Goal: Transaction & Acquisition: Purchase product/service

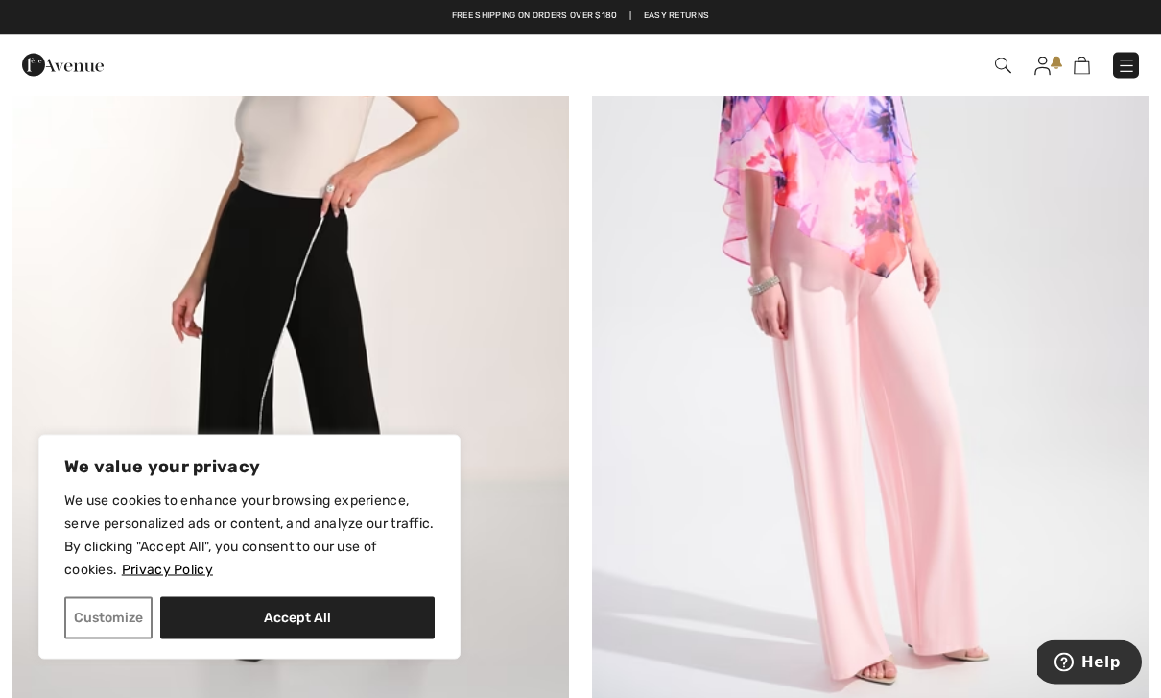
scroll to position [1285, 0]
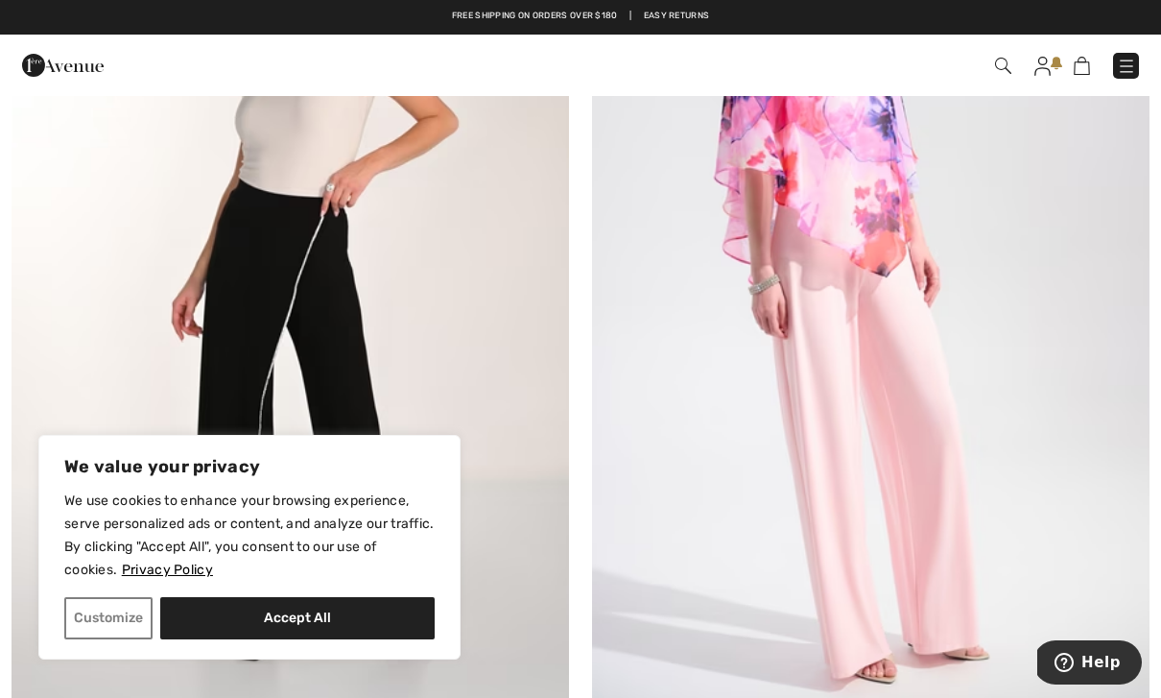
click at [320, 639] on button "Accept All" at bounding box center [297, 618] width 274 height 42
checkbox input "true"
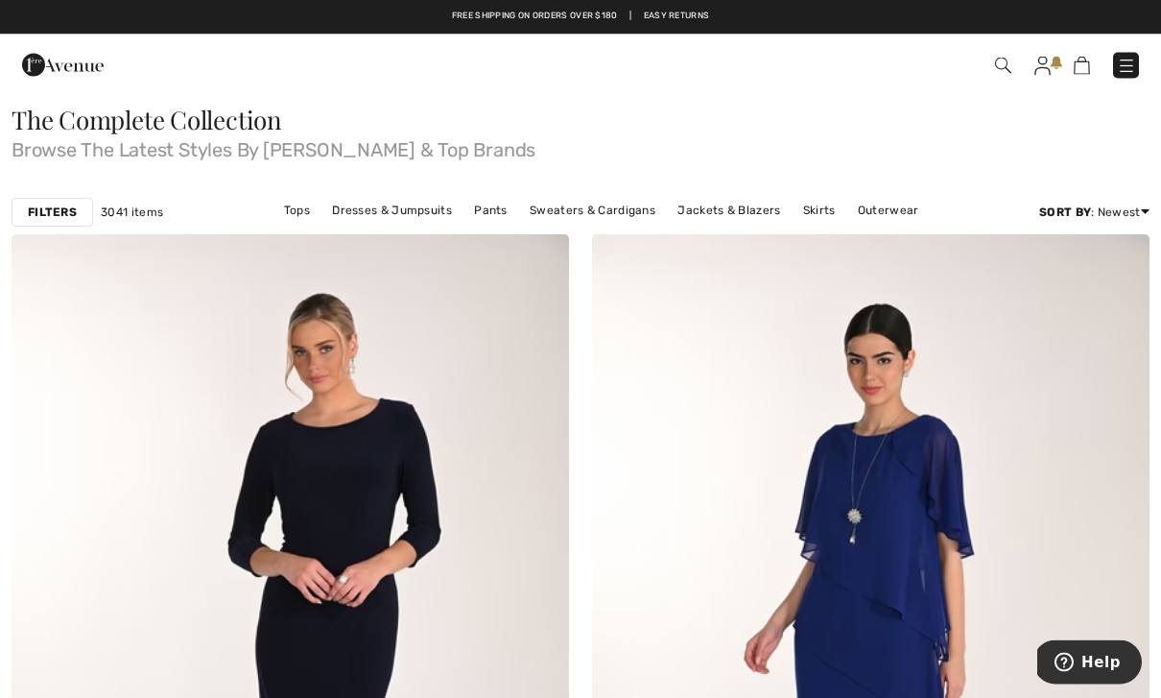
scroll to position [0, 0]
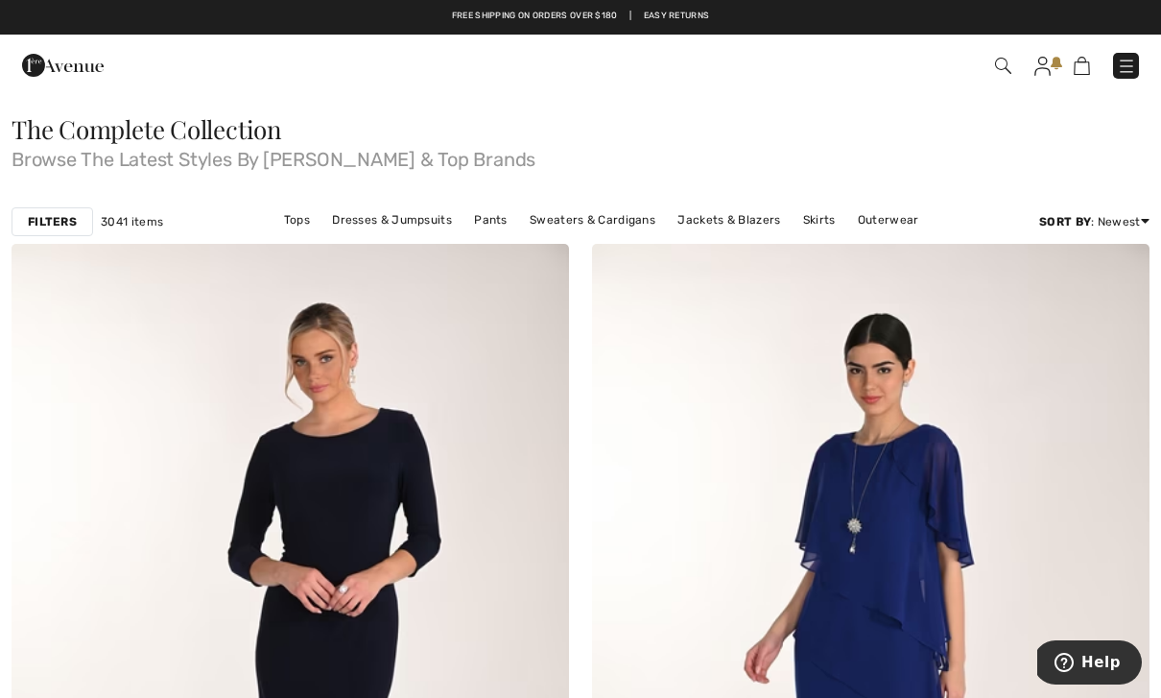
click at [1041, 71] on img at bounding box center [1042, 66] width 16 height 19
click at [1047, 55] on link at bounding box center [1042, 65] width 16 height 23
click at [1047, 57] on img at bounding box center [1042, 66] width 16 height 19
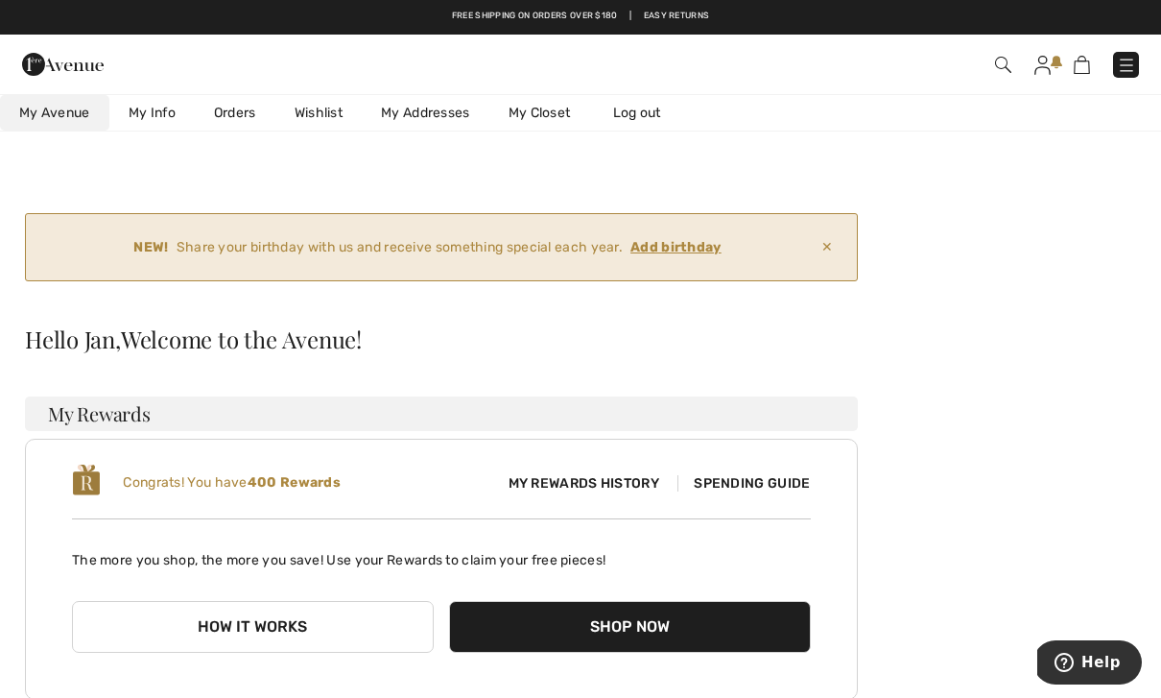
click at [1077, 58] on img at bounding box center [1082, 65] width 16 height 18
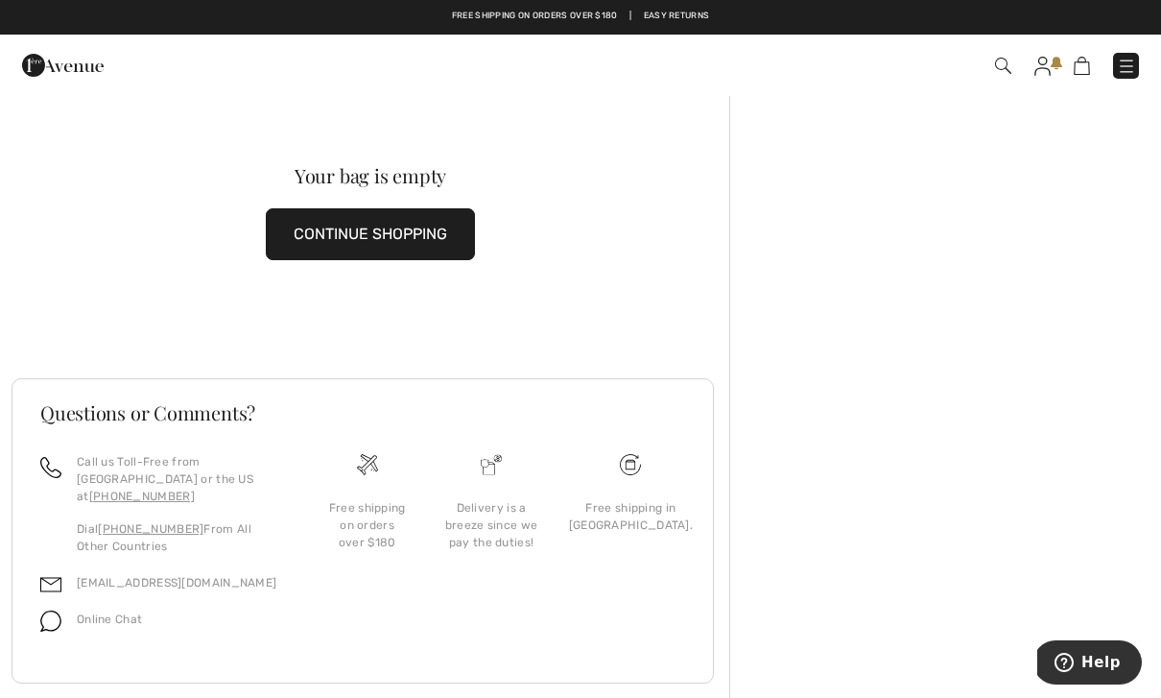
click at [440, 226] on button "CONTINUE SHOPPING" at bounding box center [370, 234] width 209 height 52
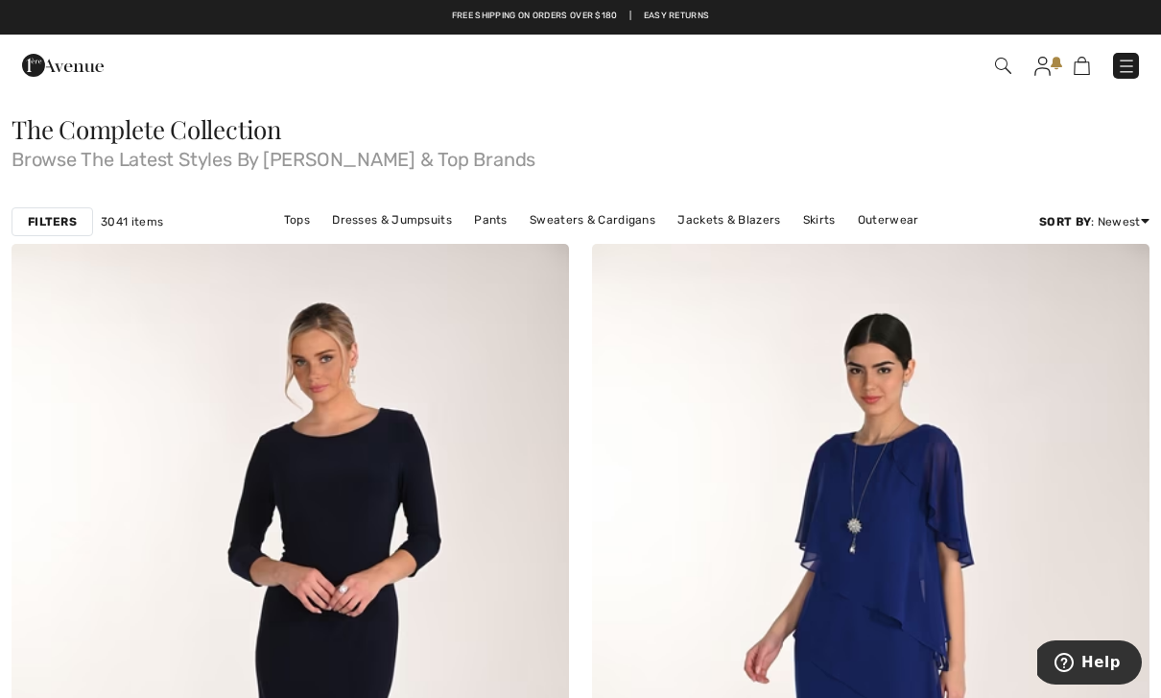
click at [29, 55] on img at bounding box center [63, 65] width 82 height 38
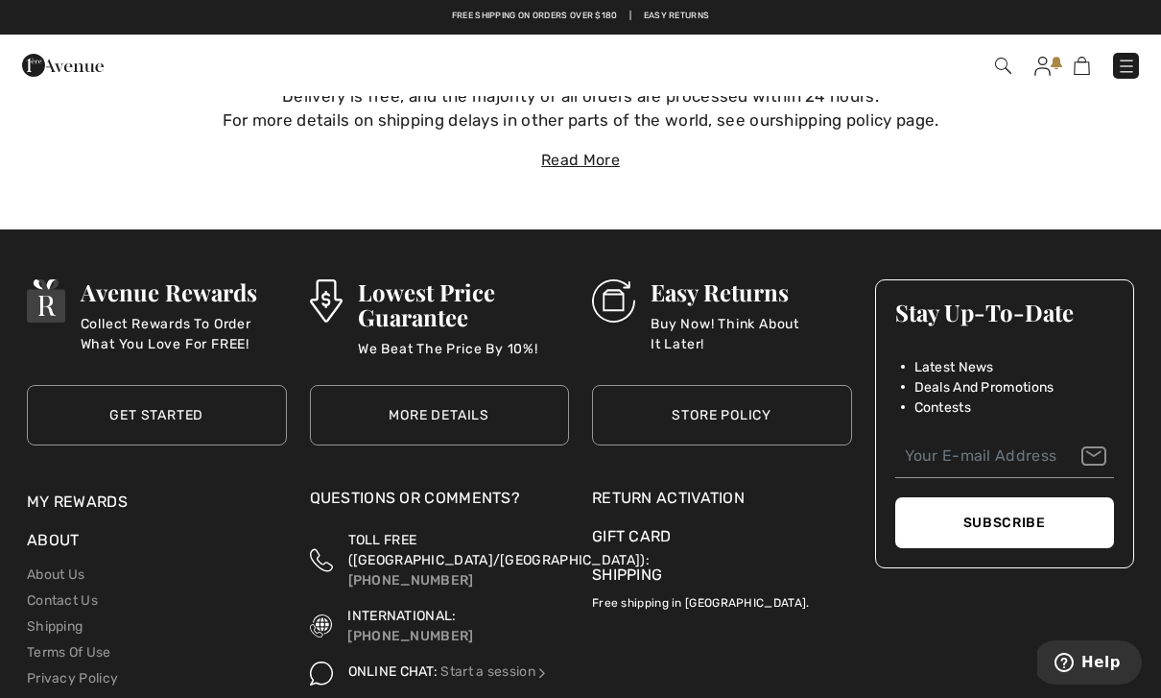
scroll to position [7186, 0]
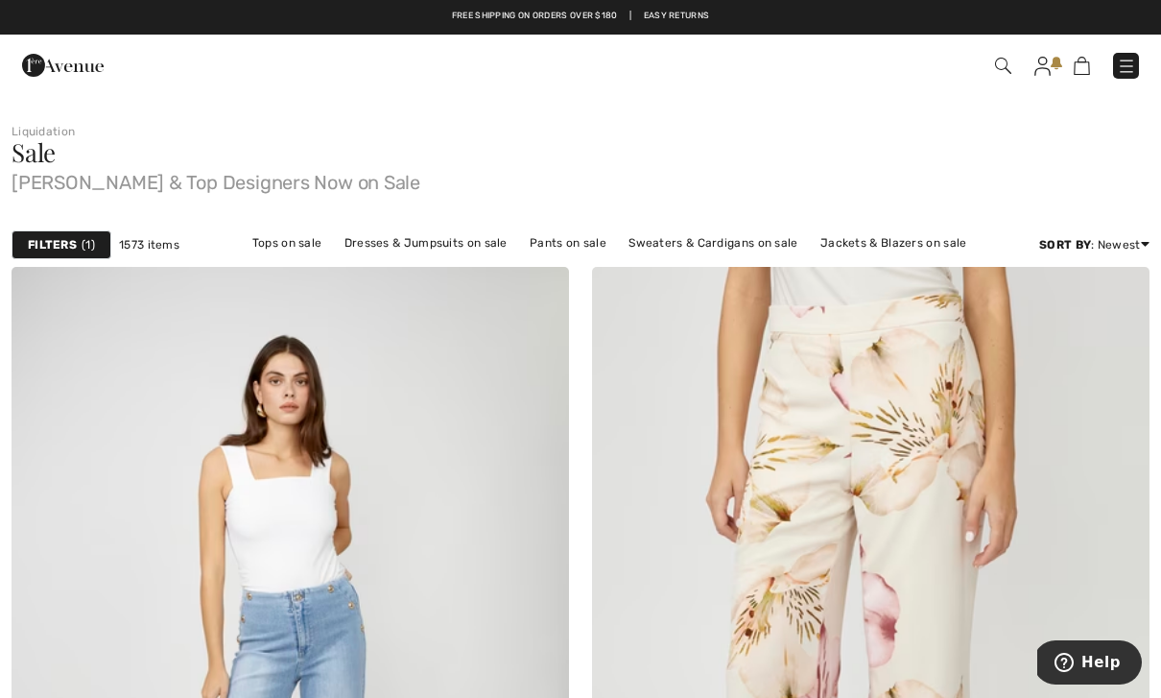
click at [77, 251] on div "Filters 1" at bounding box center [62, 244] width 100 height 29
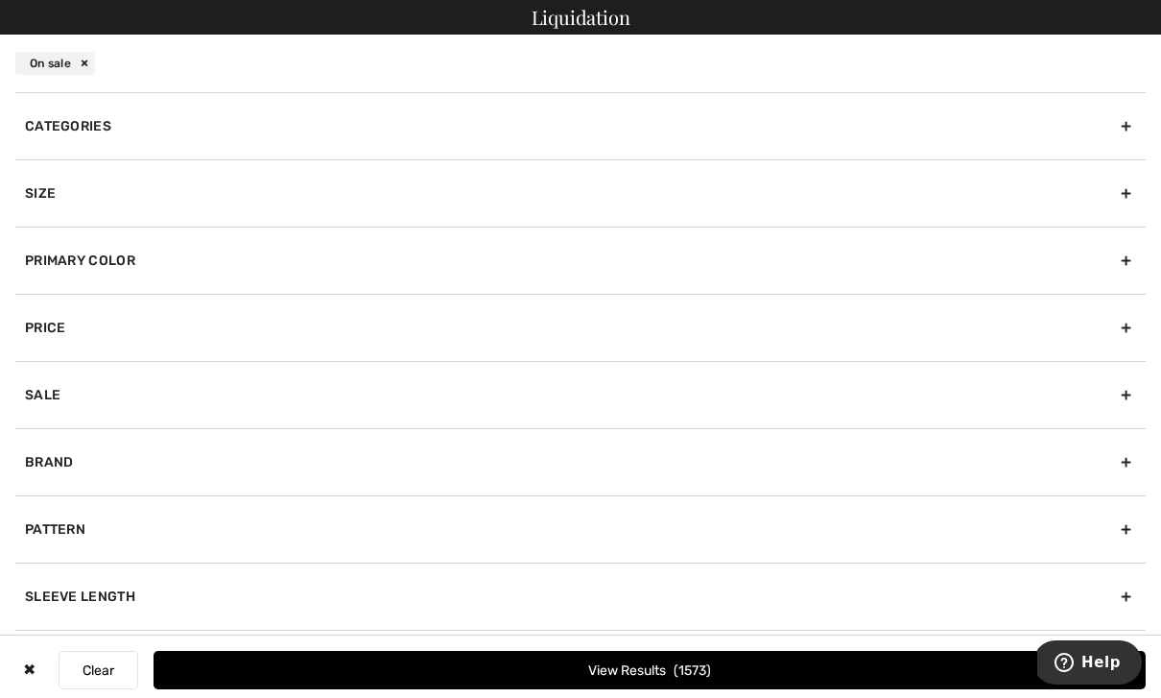
click at [1139, 190] on div "Size" at bounding box center [580, 192] width 1130 height 67
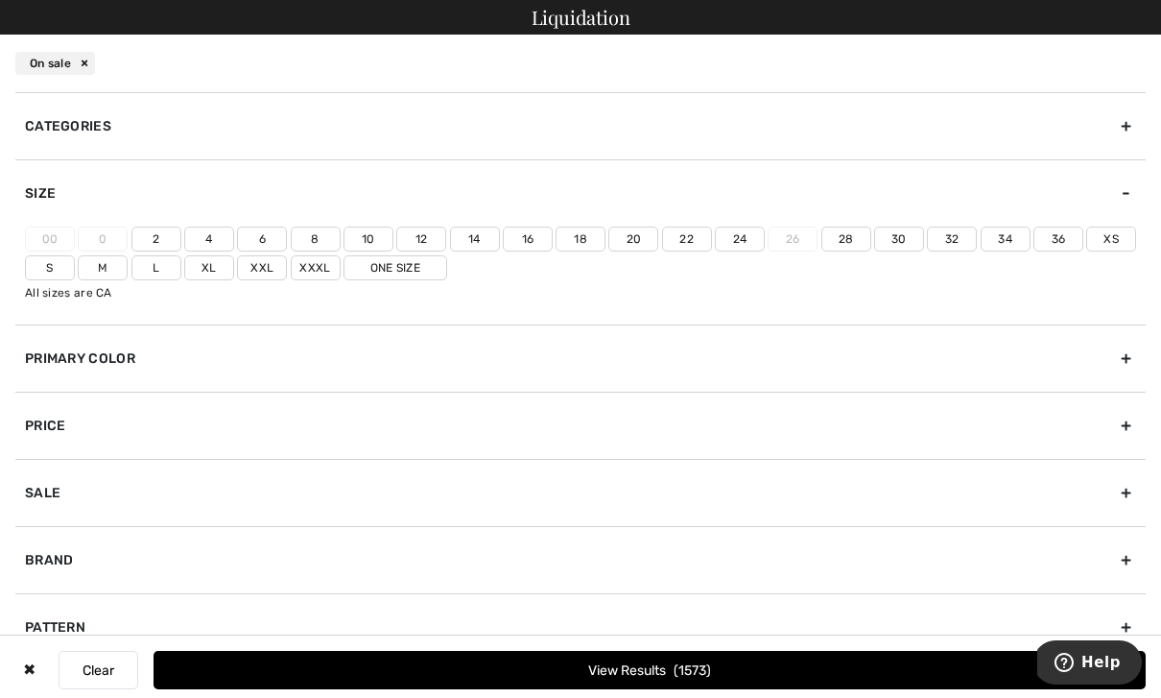
click at [425, 239] on label "12" at bounding box center [421, 238] width 50 height 25
click at [0, 0] on input"] "12" at bounding box center [0, 0] width 0 height 0
click at [747, 672] on button "View Results 307" at bounding box center [650, 670] width 992 height 38
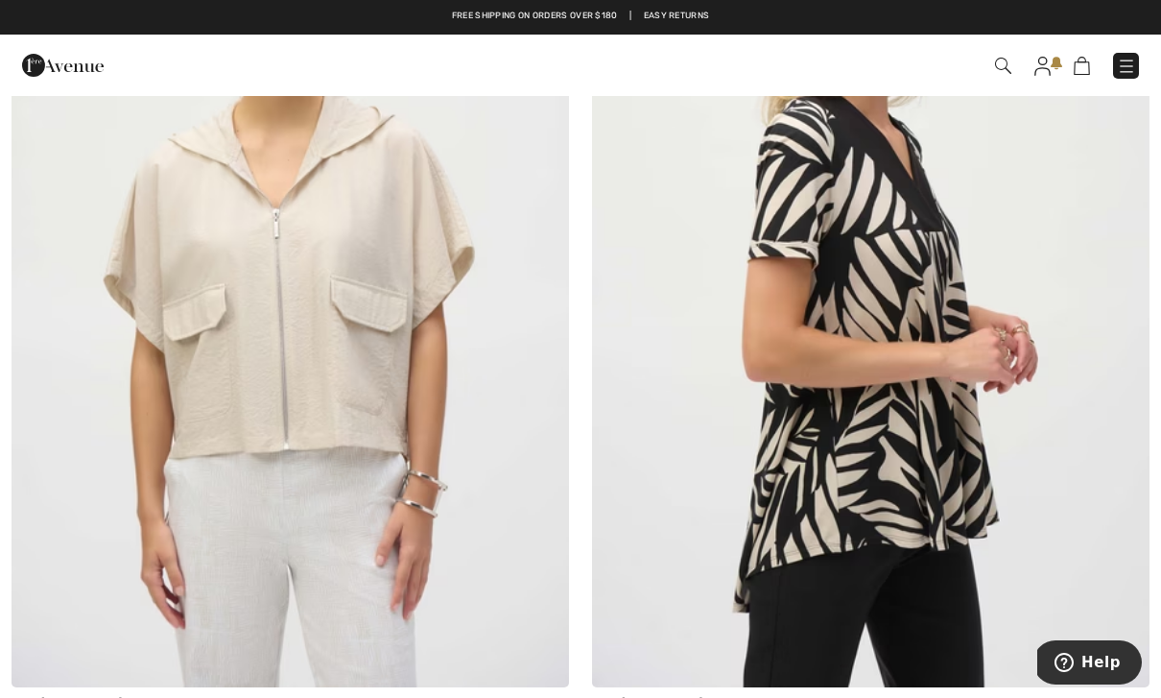
scroll to position [10625, 0]
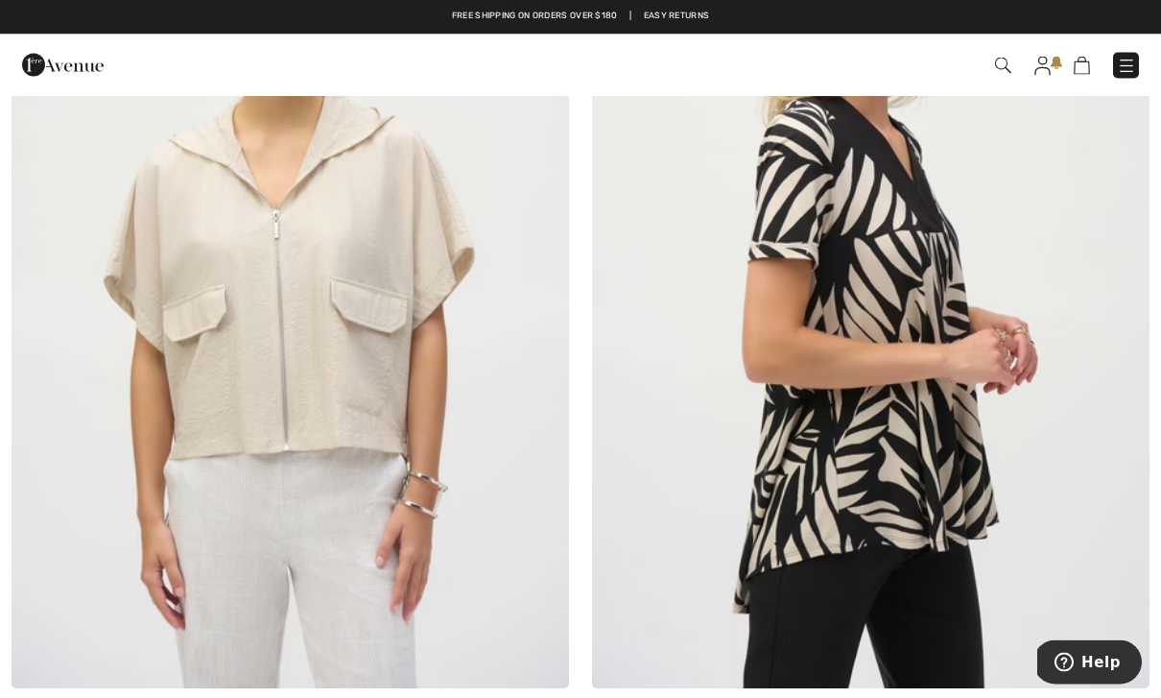
click at [924, 481] on img at bounding box center [870, 270] width 557 height 837
click at [958, 460] on img at bounding box center [870, 270] width 557 height 837
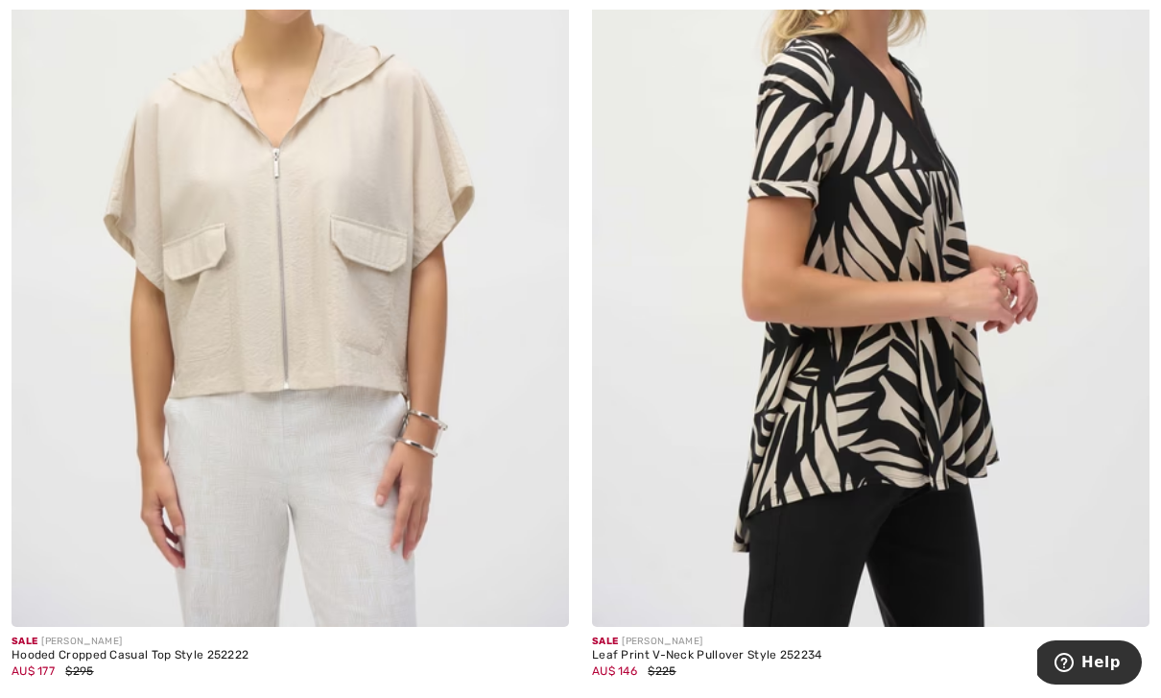
click at [966, 423] on img at bounding box center [870, 208] width 557 height 837
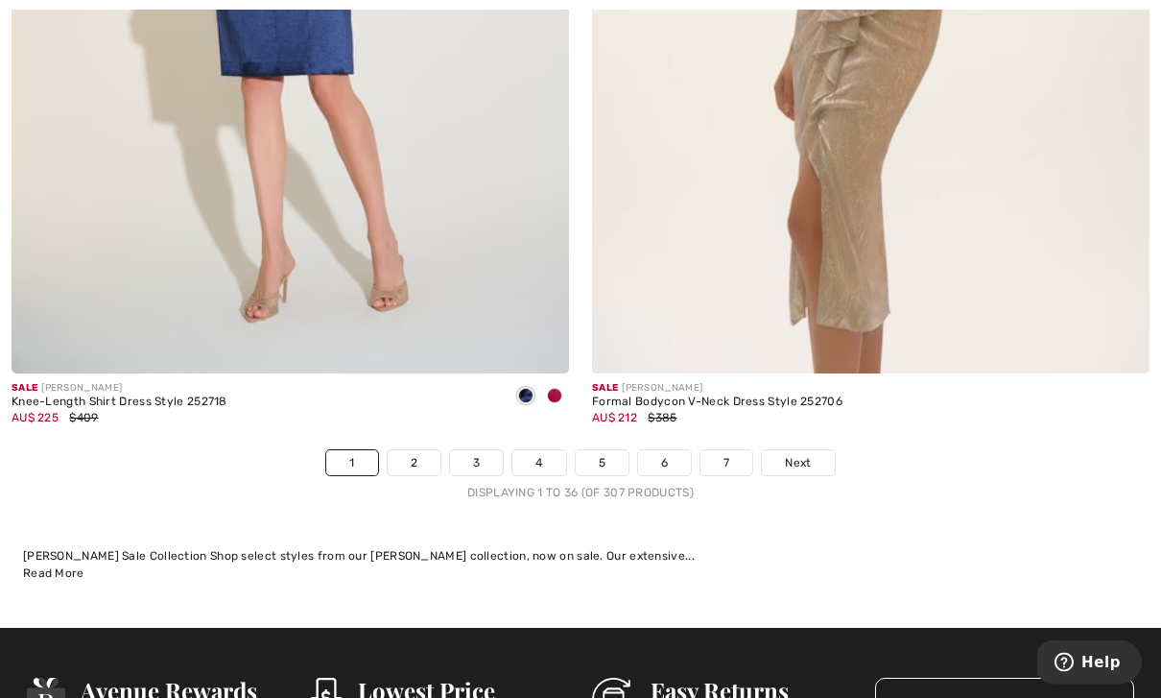
scroll to position [16592, 0]
click at [413, 450] on link "2" at bounding box center [414, 462] width 53 height 25
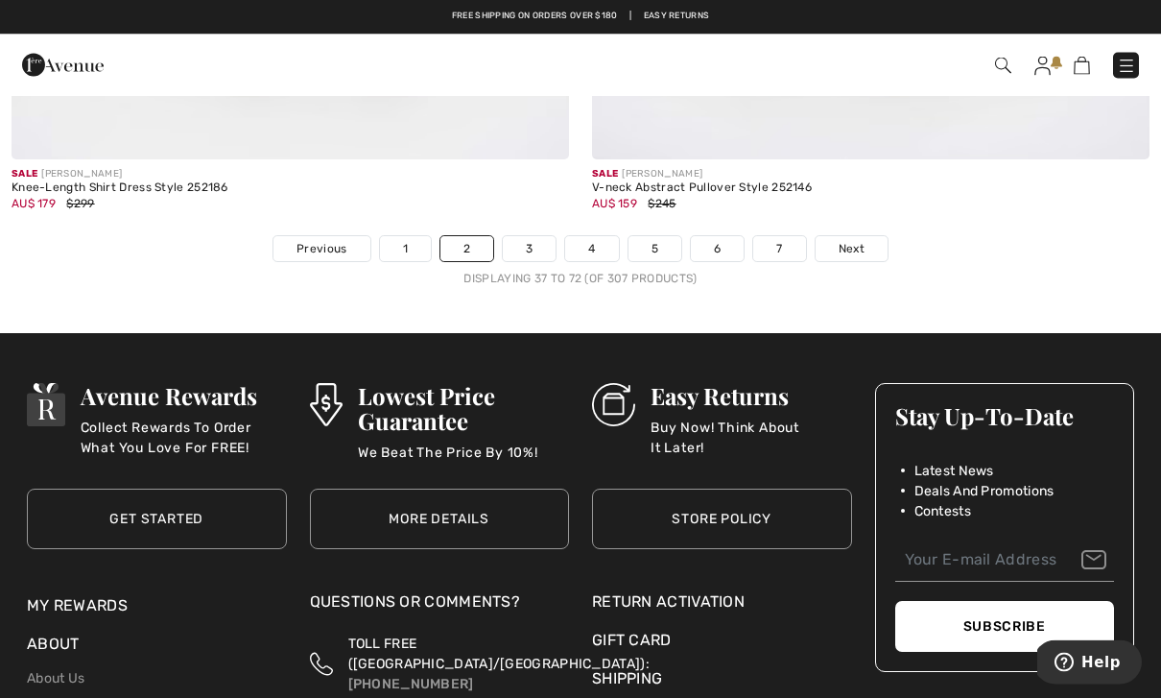
scroll to position [16779, 0]
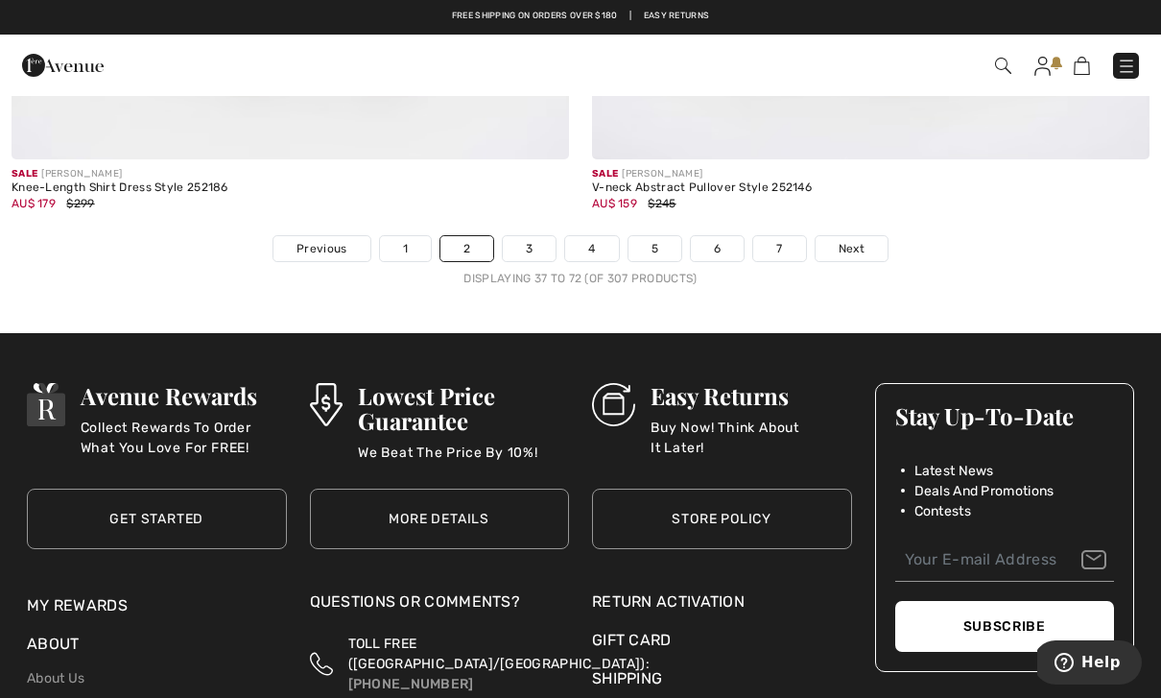
click at [533, 236] on link "3" at bounding box center [529, 248] width 53 height 25
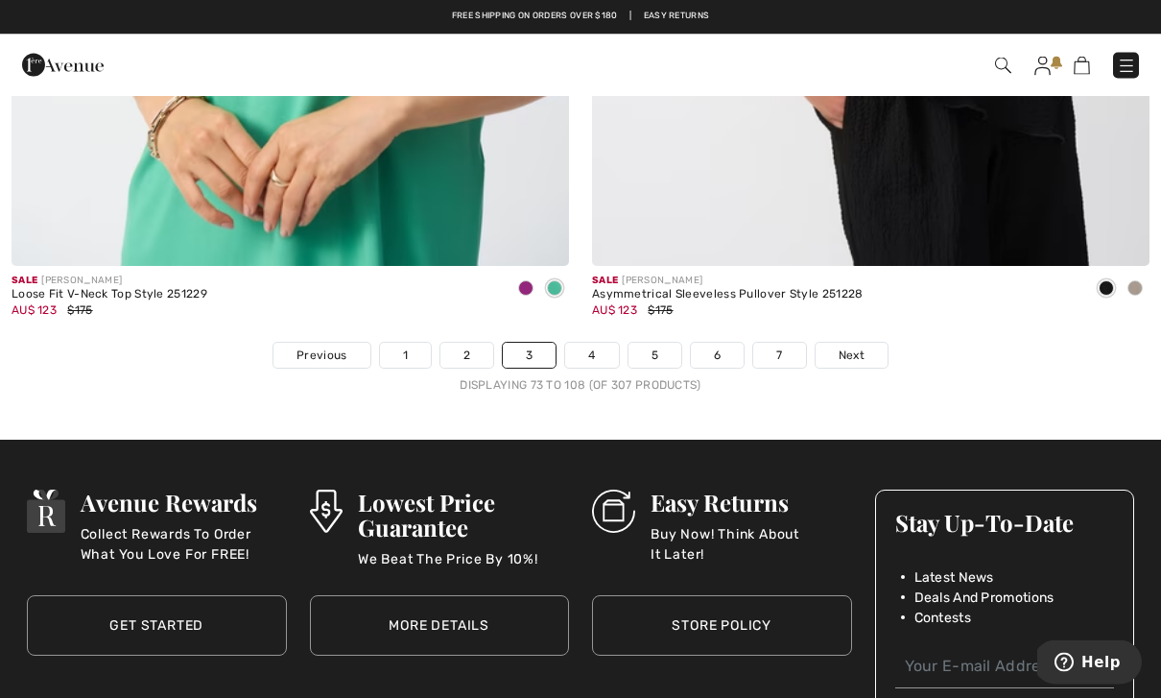
scroll to position [16672, 0]
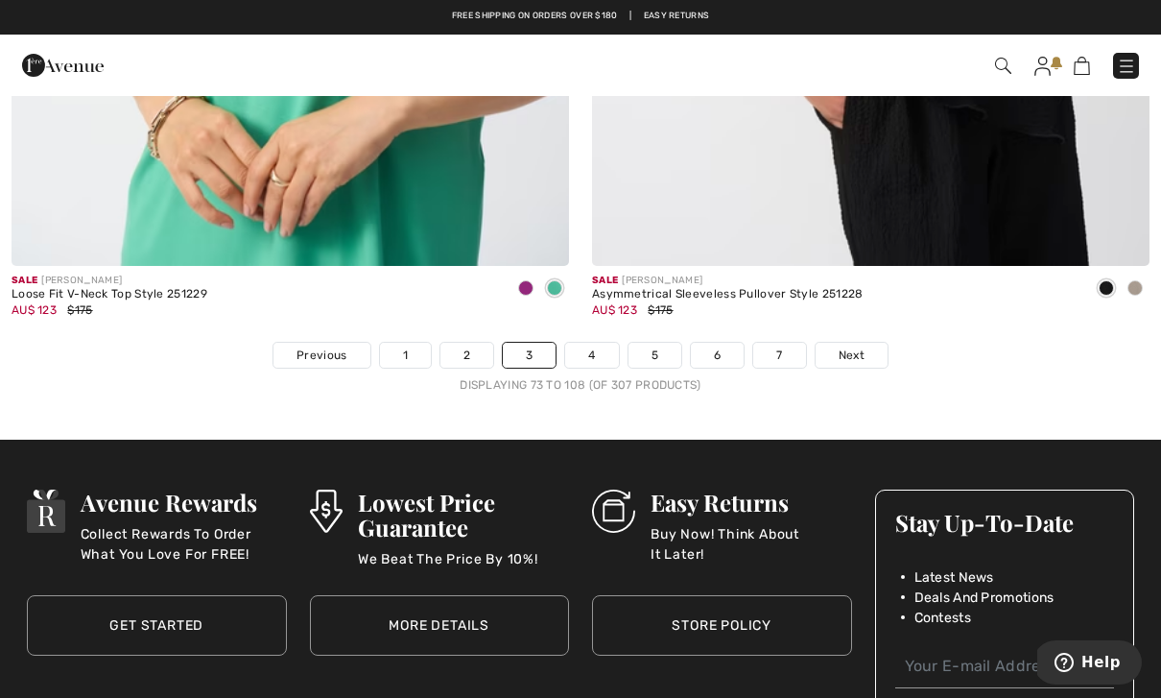
click at [591, 343] on link "4" at bounding box center [591, 355] width 53 height 25
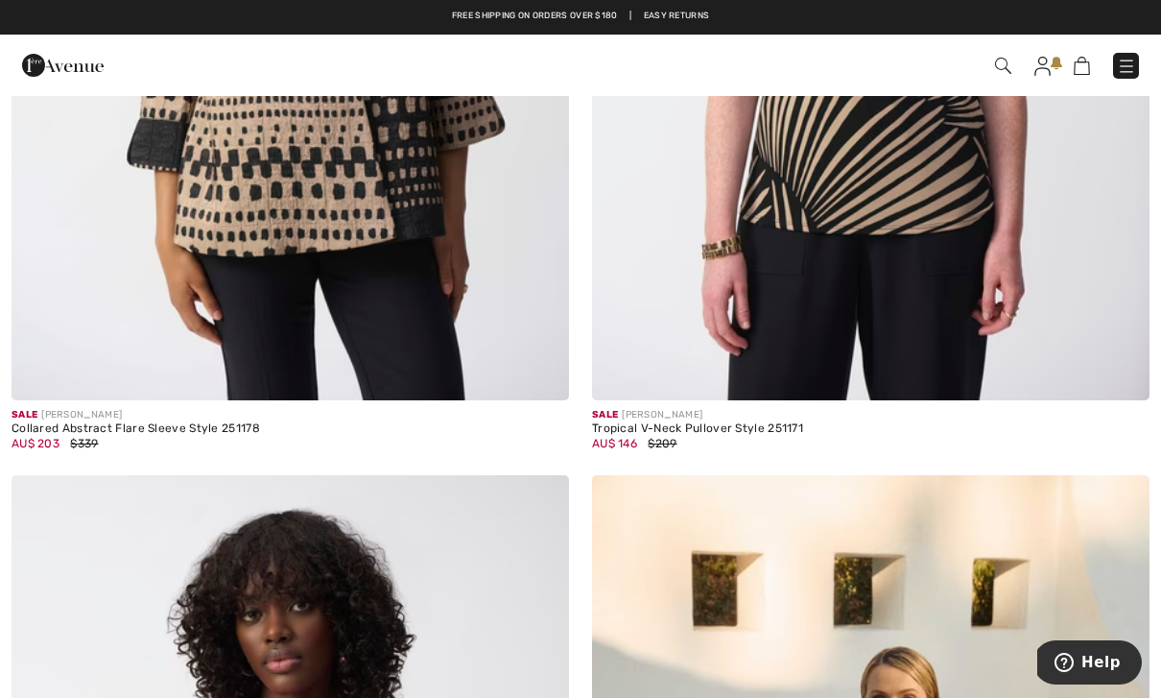
scroll to position [4322, 0]
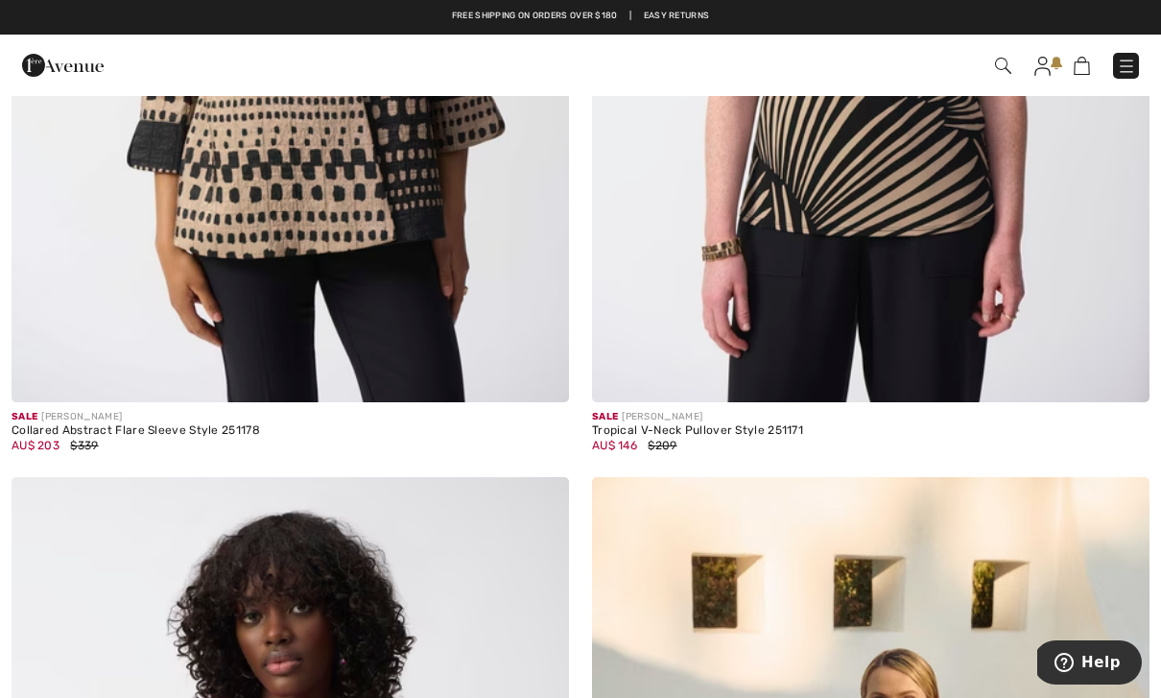
click at [137, 424] on div "Collared Abstract Flare Sleeve Style 251178" at bounding box center [136, 430] width 249 height 13
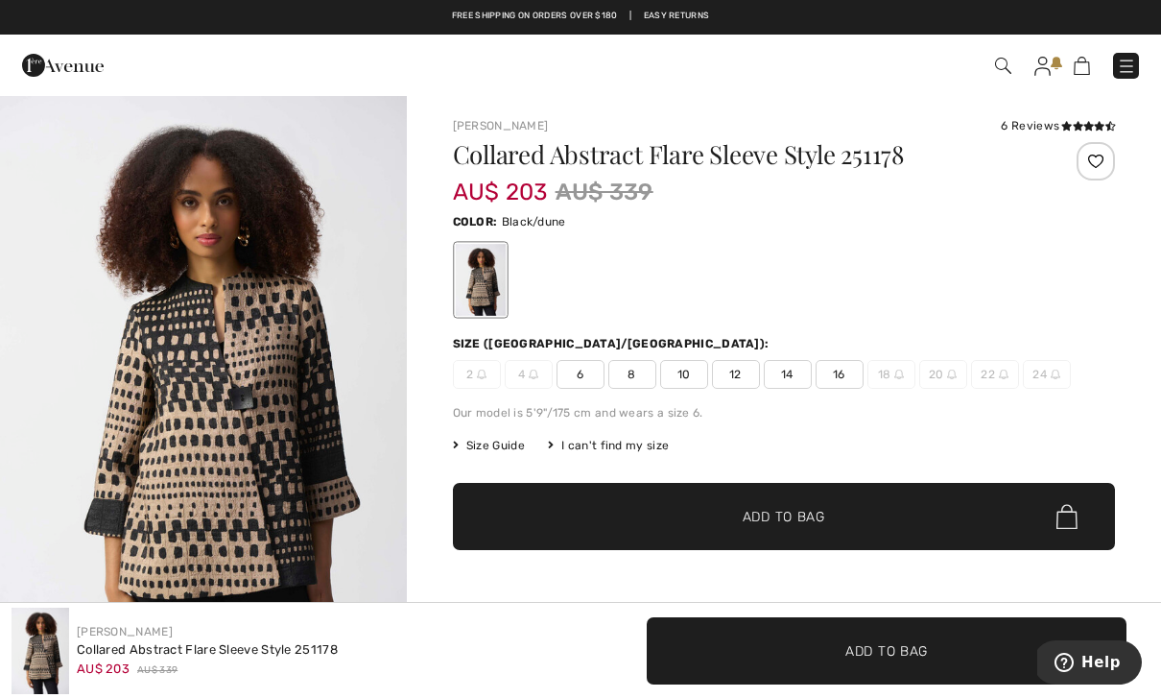
click at [741, 371] on span "12" at bounding box center [736, 374] width 48 height 29
click at [737, 369] on span "12" at bounding box center [736, 374] width 48 height 29
click at [933, 519] on span "✔ Added to Bag Add to Bag" at bounding box center [784, 516] width 663 height 67
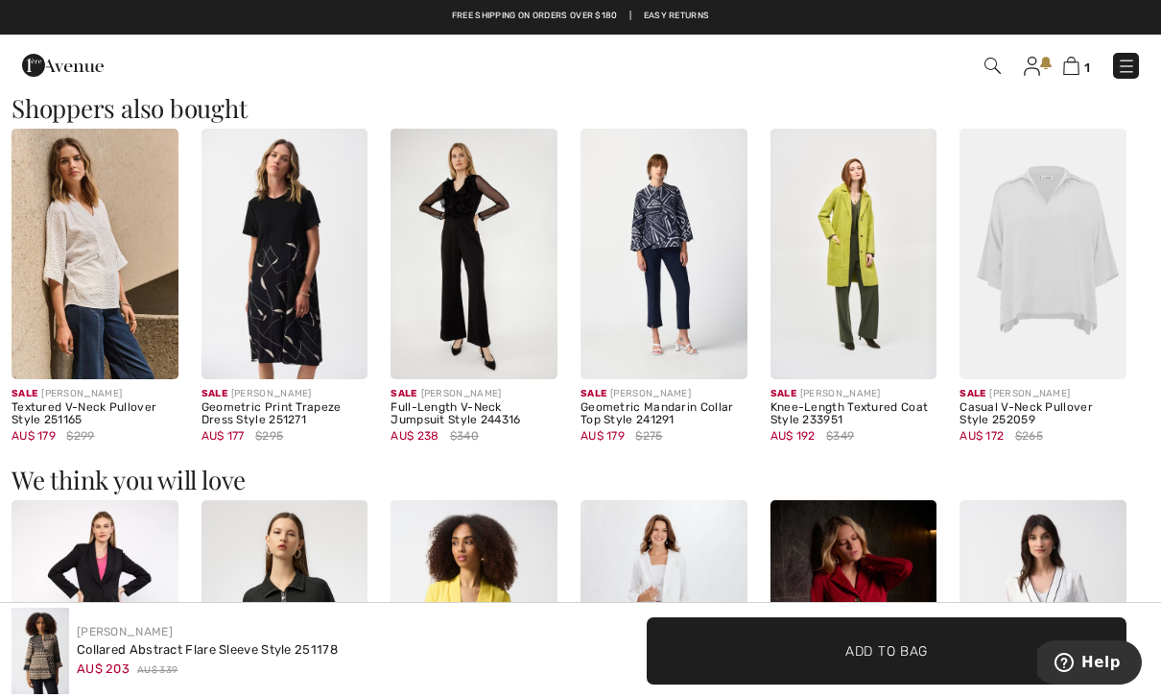
scroll to position [1755, 0]
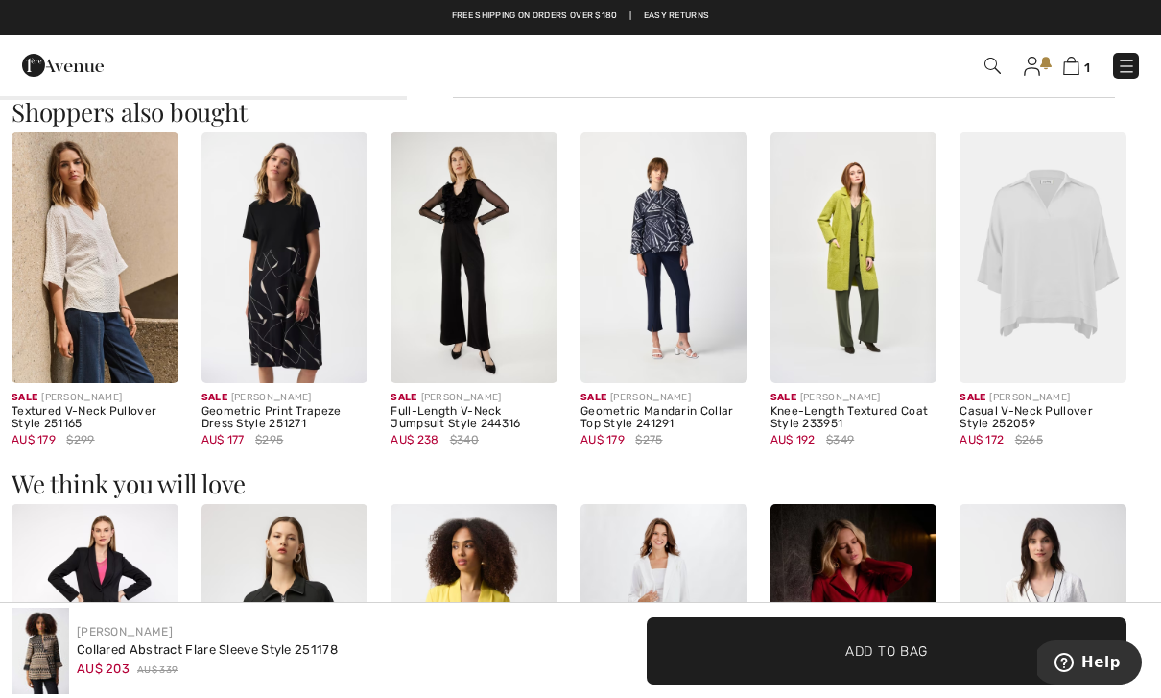
click at [687, 280] on img at bounding box center [664, 256] width 167 height 249
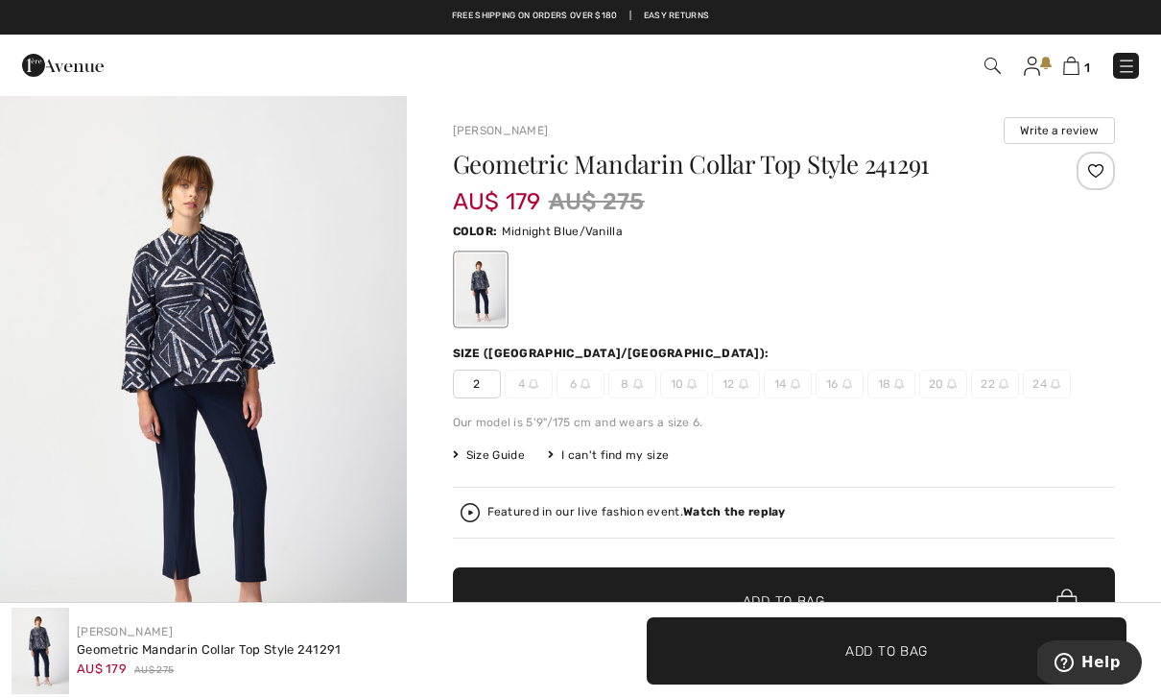
click at [230, 384] on img "1 / 5" at bounding box center [203, 398] width 407 height 609
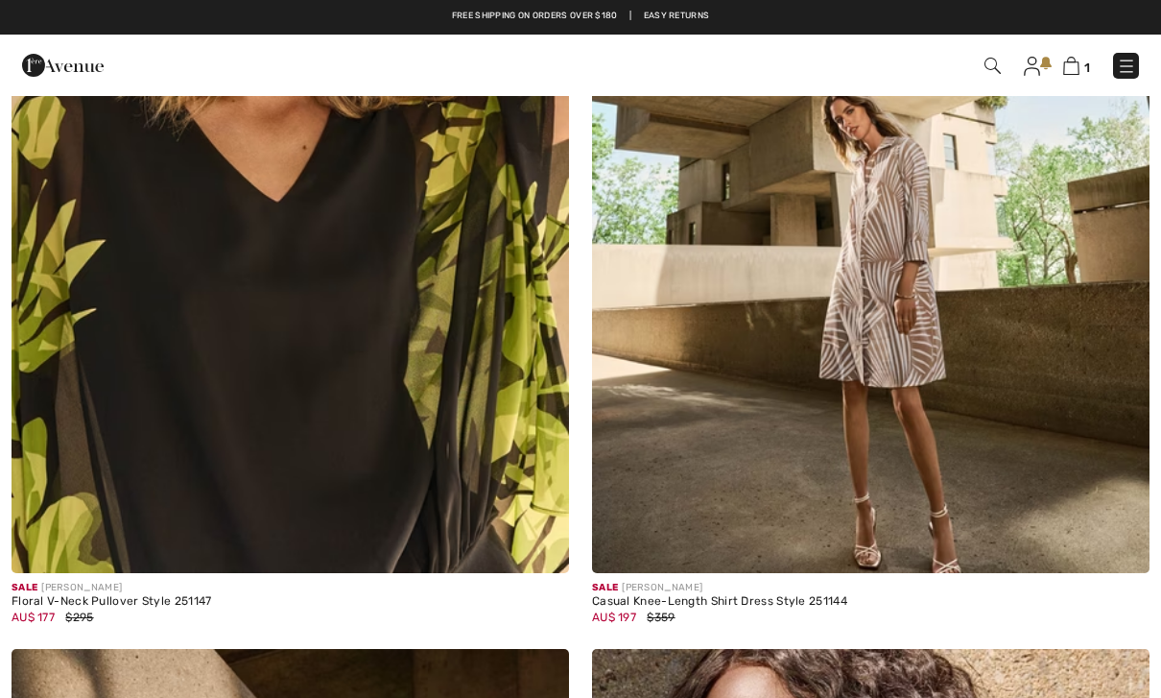
scroll to position [7068, 0]
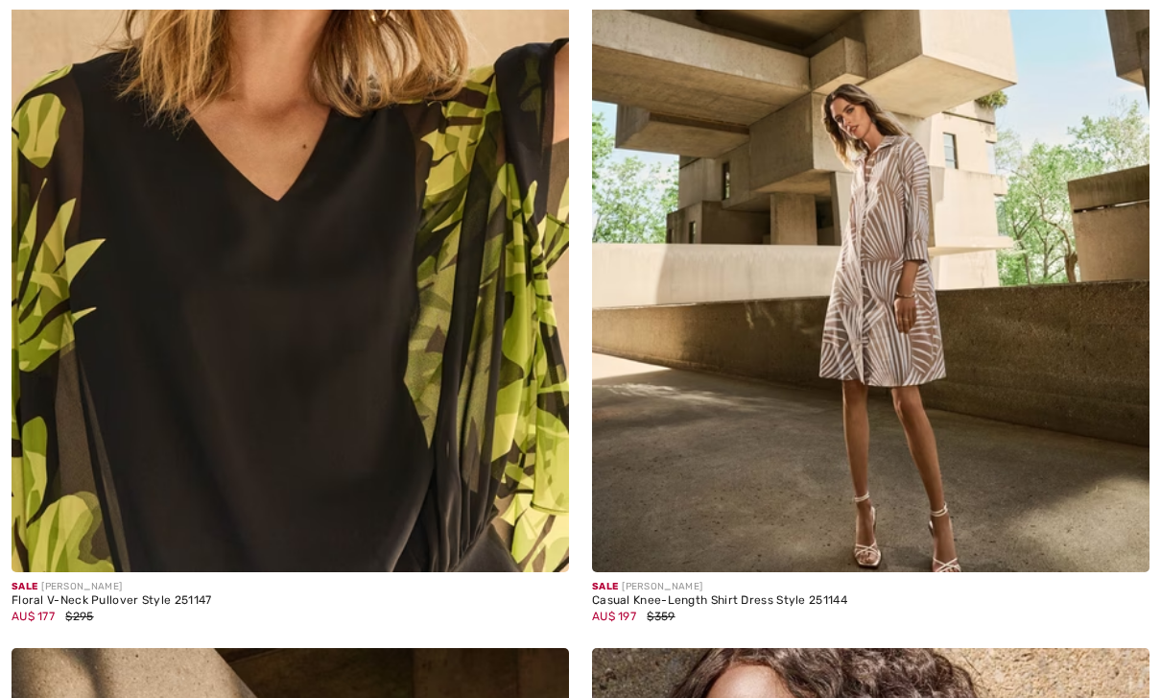
click at [916, 388] on img at bounding box center [870, 153] width 557 height 837
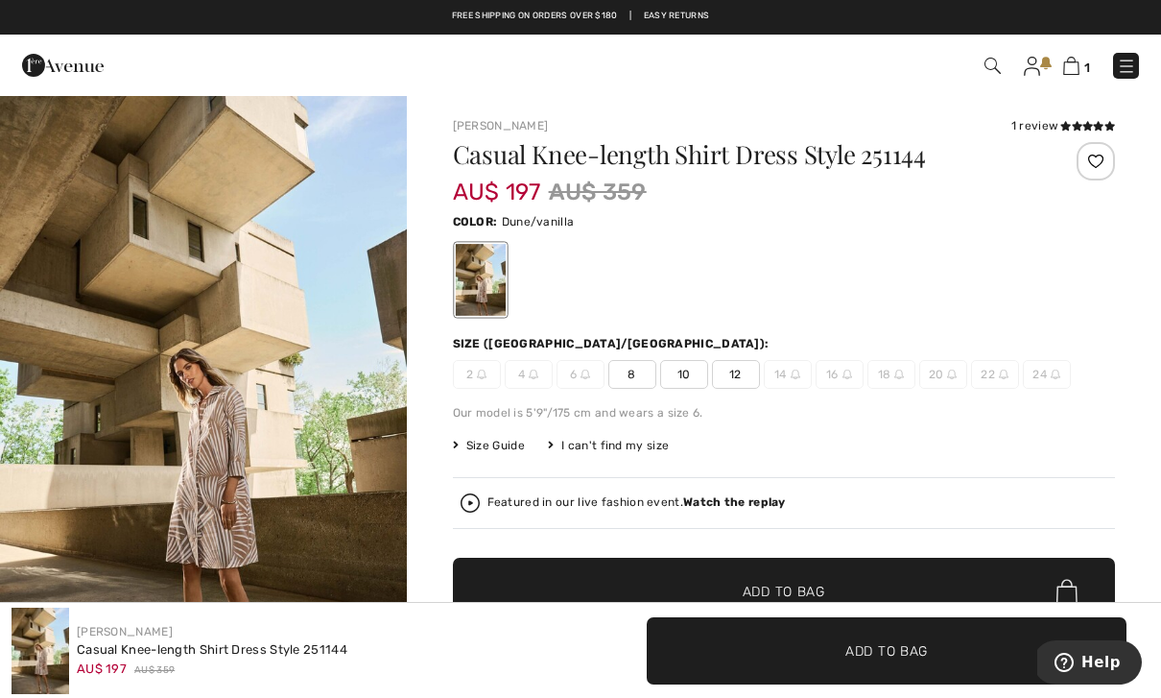
click at [303, 470] on img "1 / 7" at bounding box center [203, 398] width 407 height 609
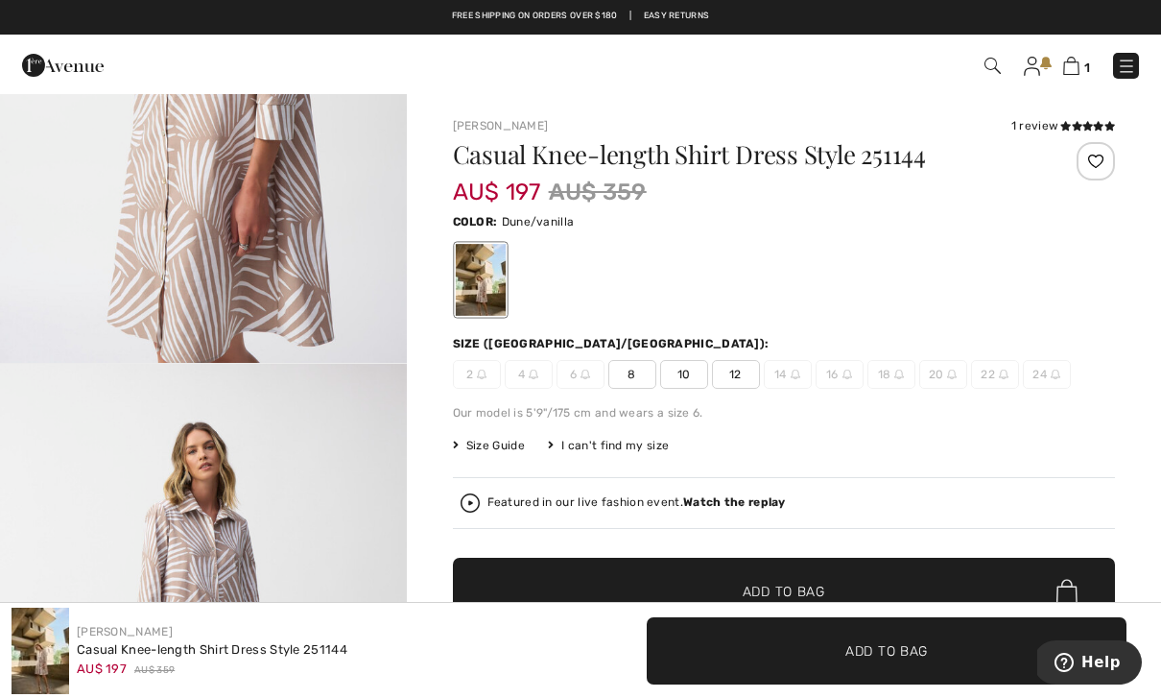
scroll to position [3364, 0]
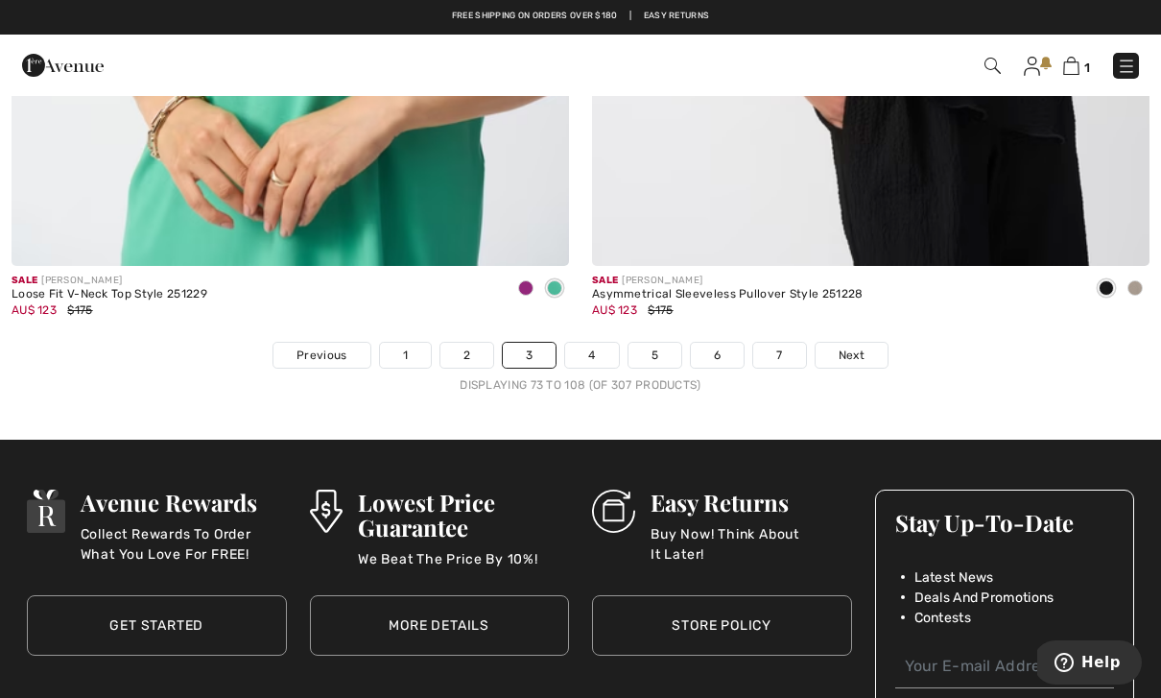
click at [600, 343] on link "4" at bounding box center [591, 355] width 53 height 25
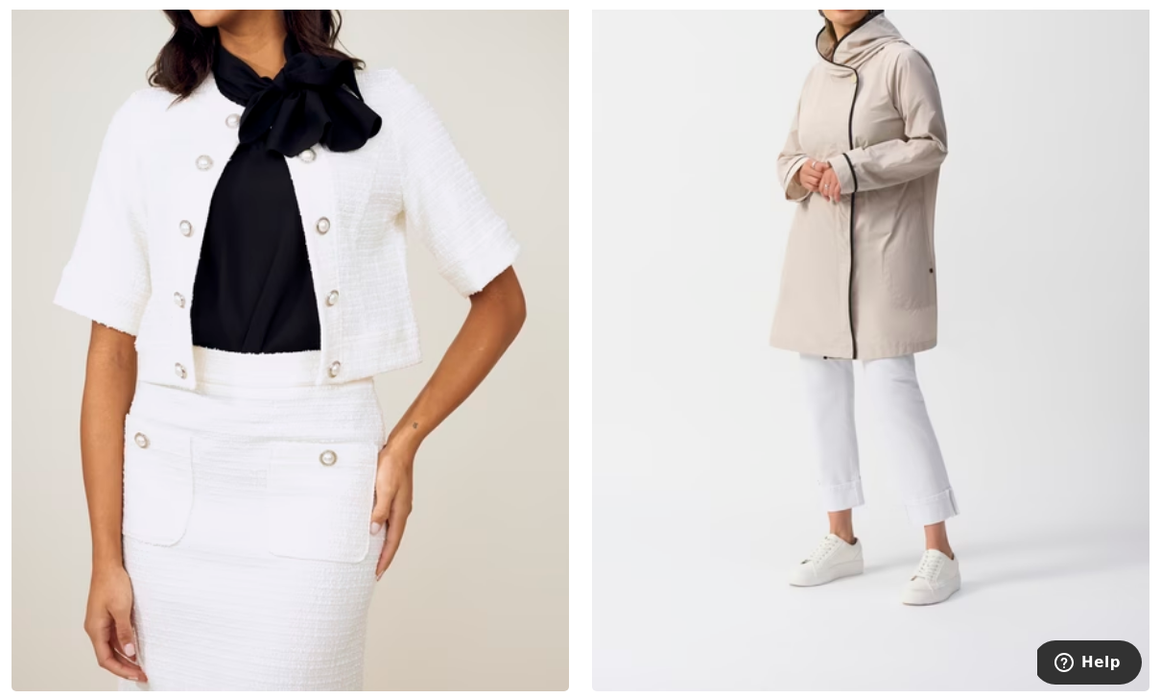
scroll to position [12612, 0]
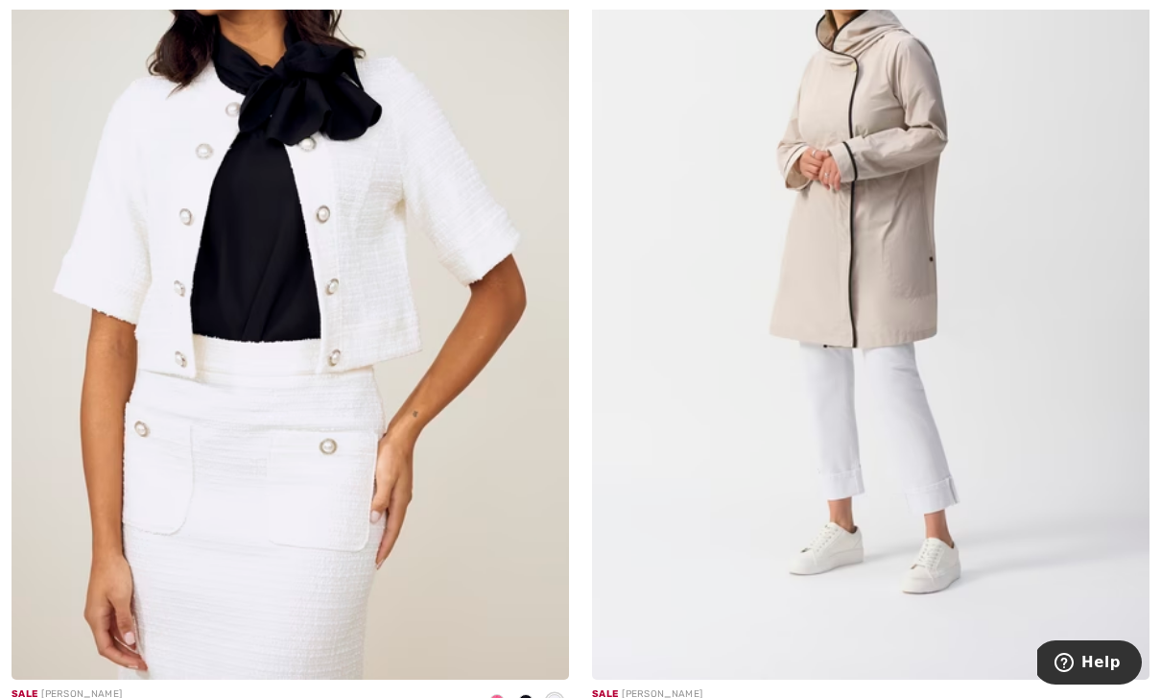
click at [991, 430] on img at bounding box center [870, 261] width 557 height 837
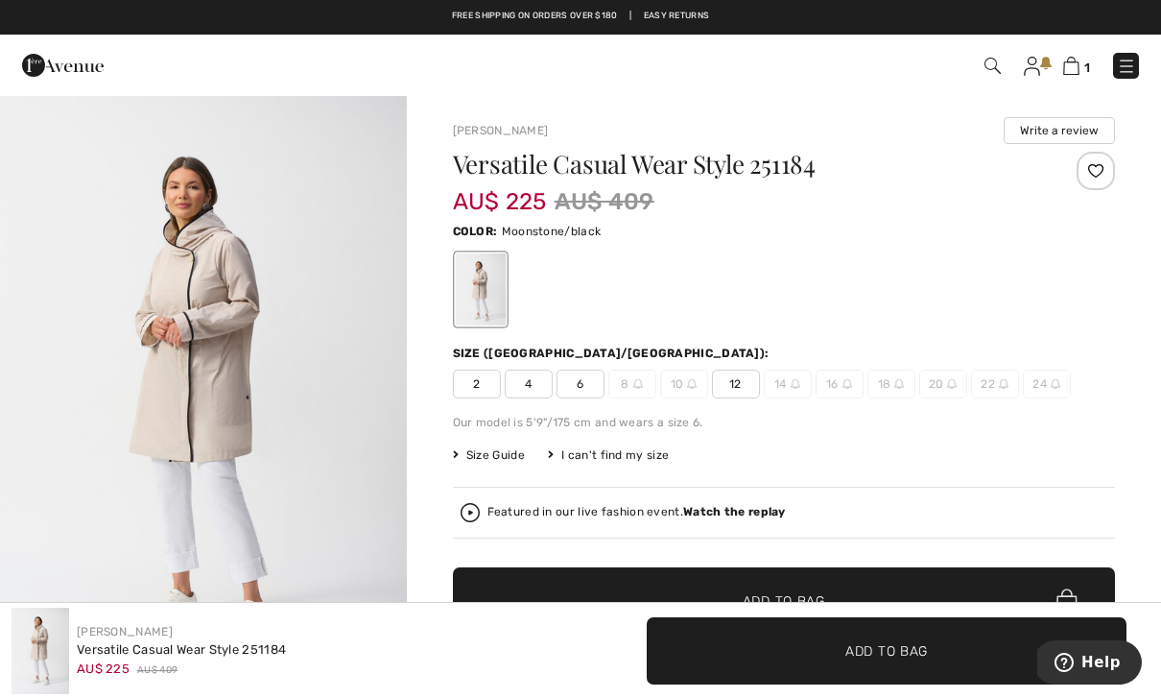
click at [995, 438] on div "Versatile Casual Wear Style 251184 AU$ 225 AU$ 409 Color: Moonstone/black Size …" at bounding box center [784, 447] width 663 height 591
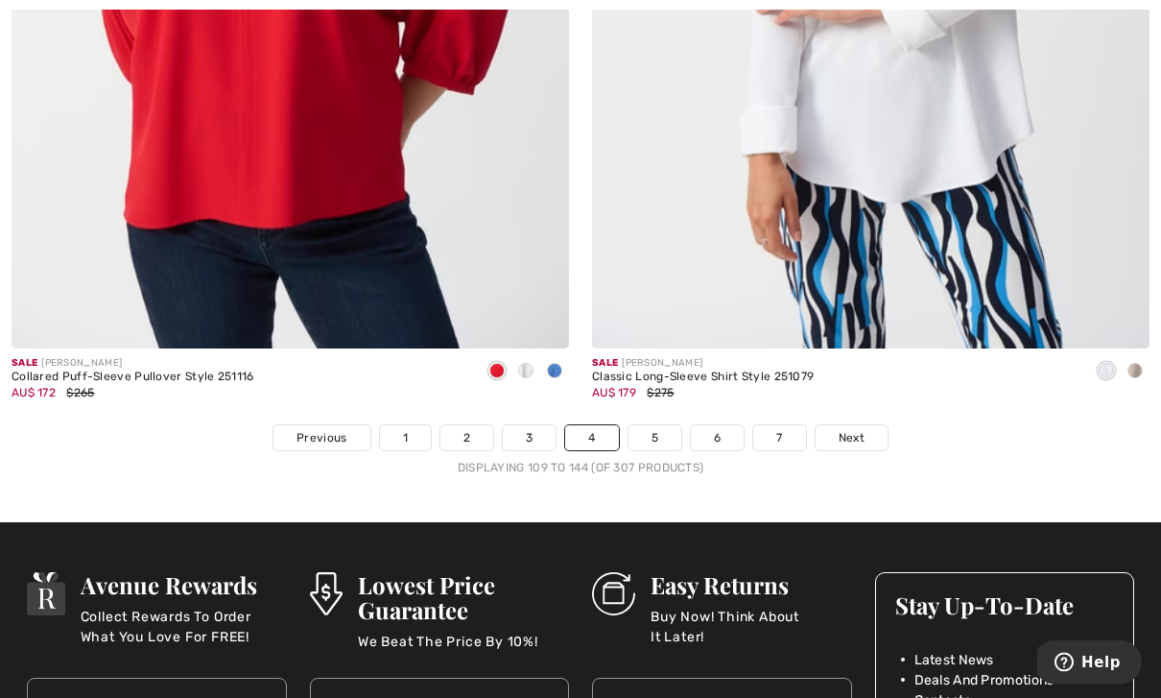
scroll to position [16590, 0]
click at [663, 425] on link "5" at bounding box center [654, 437] width 53 height 25
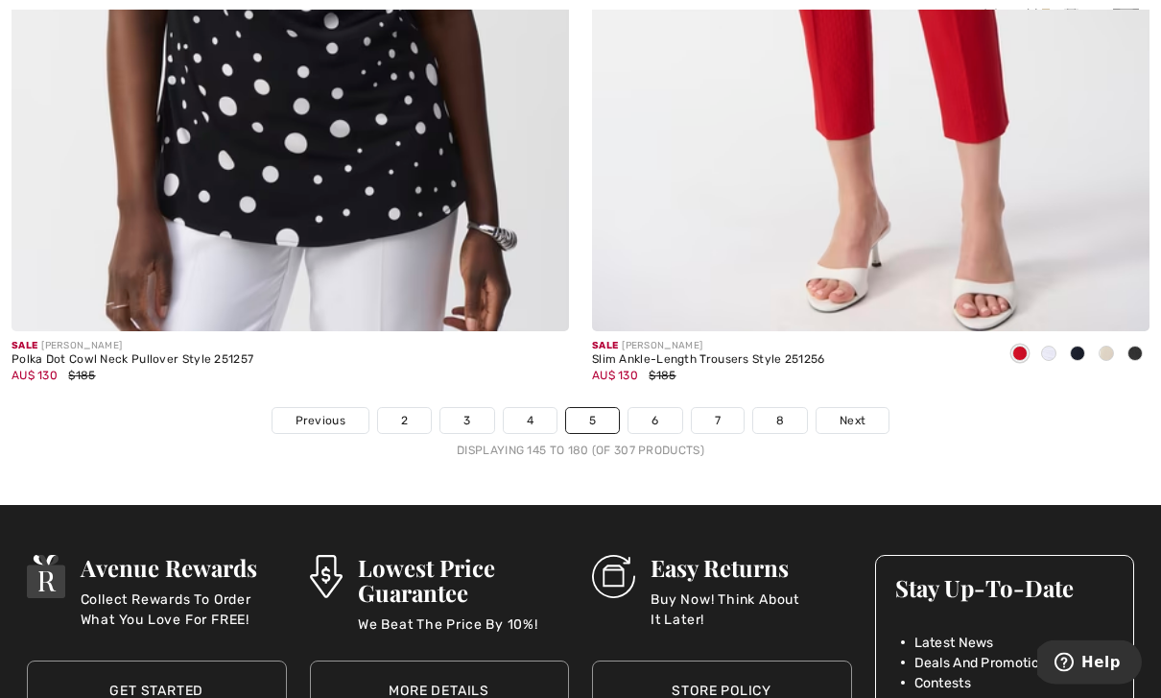
scroll to position [16607, 0]
click at [661, 408] on link "6" at bounding box center [654, 420] width 53 height 25
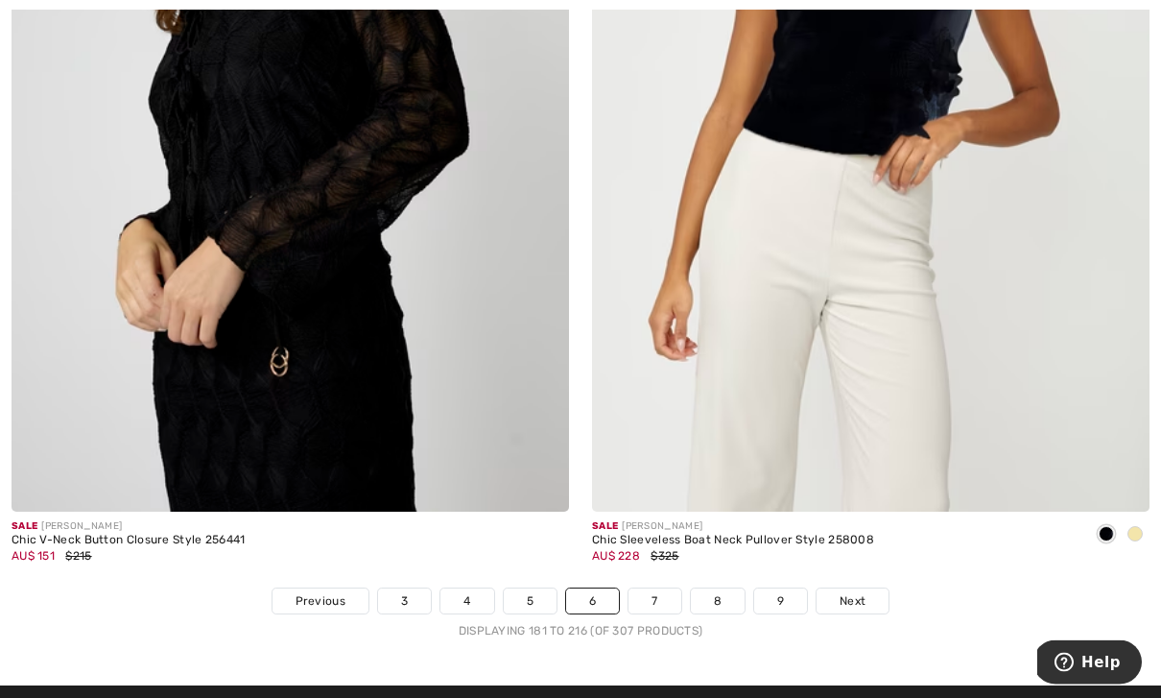
scroll to position [16427, 0]
click at [656, 588] on link "7" at bounding box center [654, 600] width 52 height 25
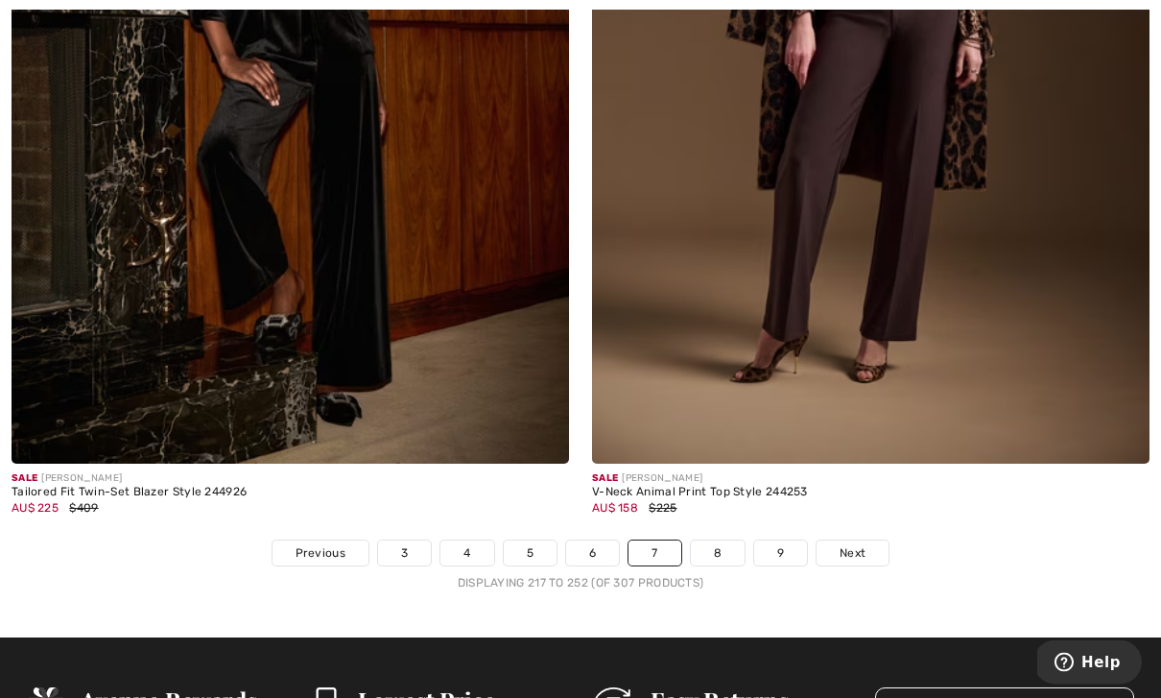
scroll to position [16475, 0]
click at [725, 540] on link "8" at bounding box center [718, 552] width 54 height 25
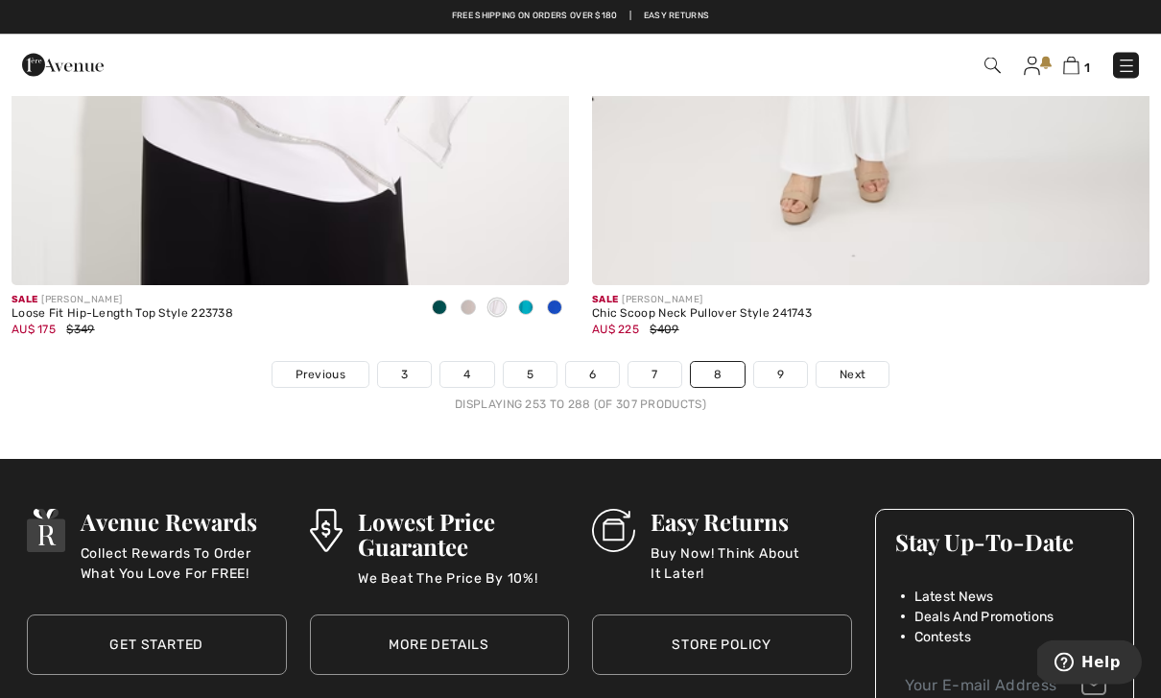
scroll to position [16653, 0]
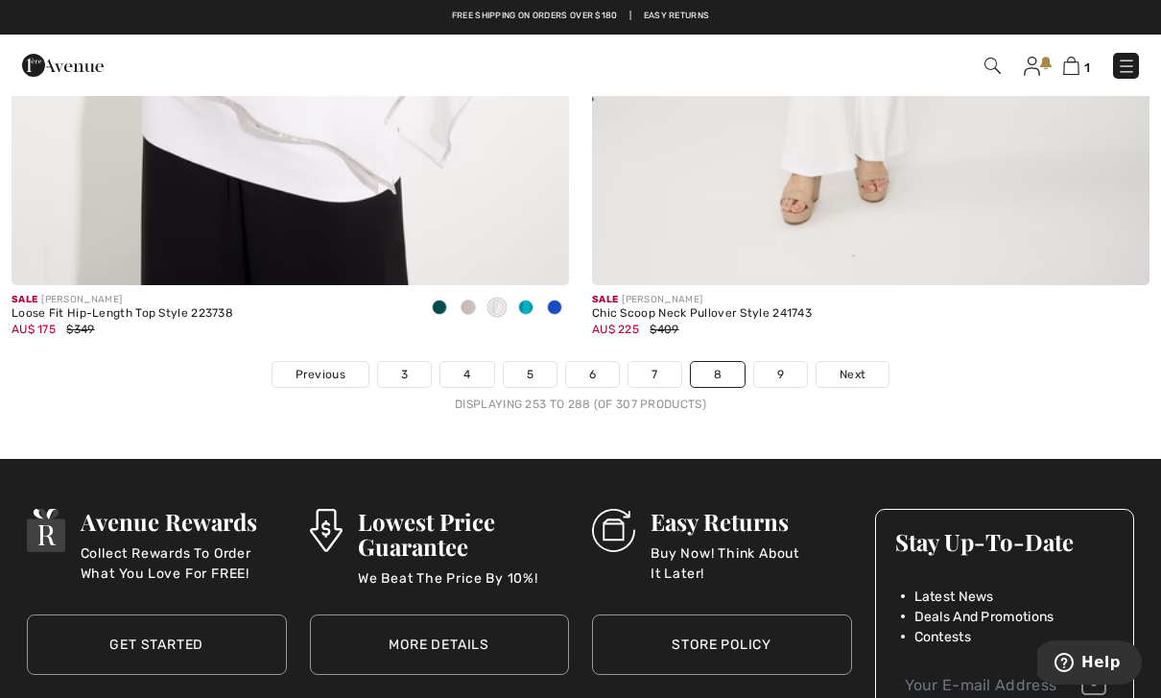
click at [784, 362] on link "9" at bounding box center [780, 374] width 53 height 25
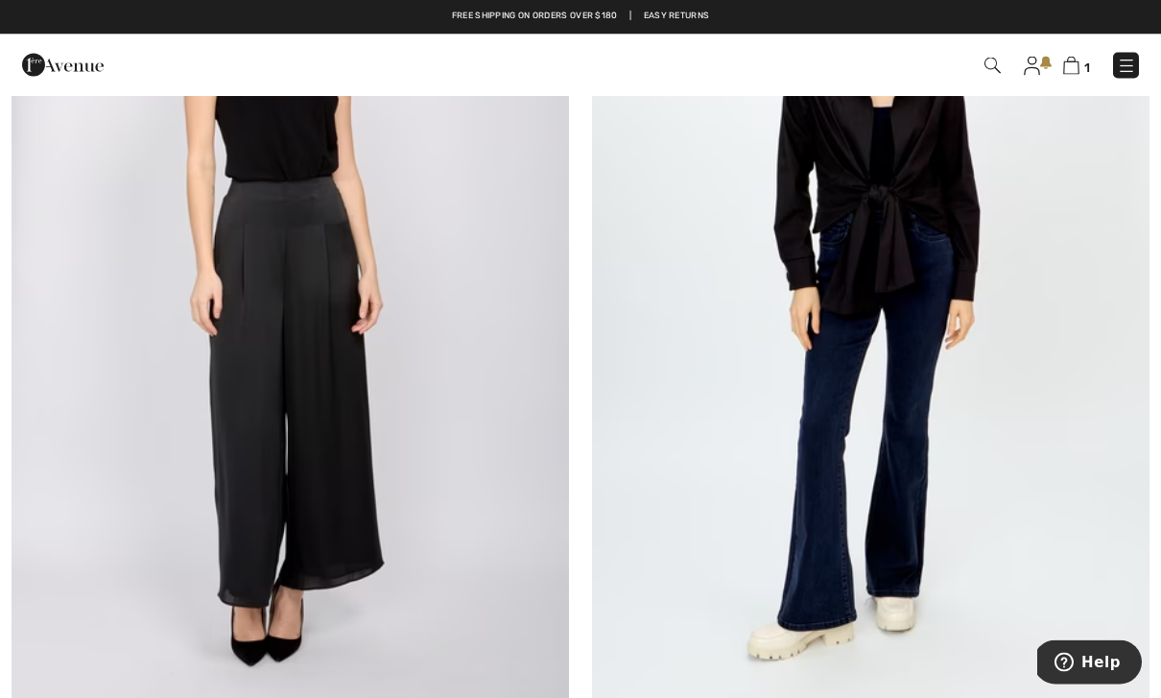
scroll to position [1253, 0]
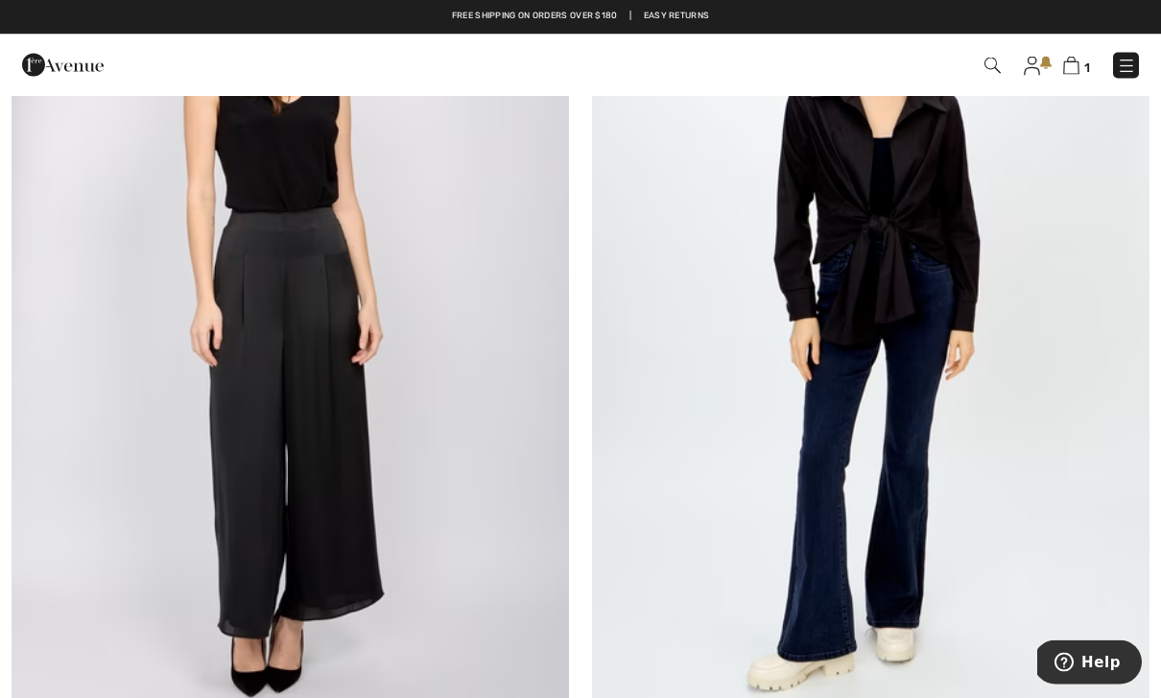
click at [1079, 56] on link "1" at bounding box center [1076, 65] width 27 height 23
click at [1099, 54] on span "1" at bounding box center [820, 66] width 640 height 26
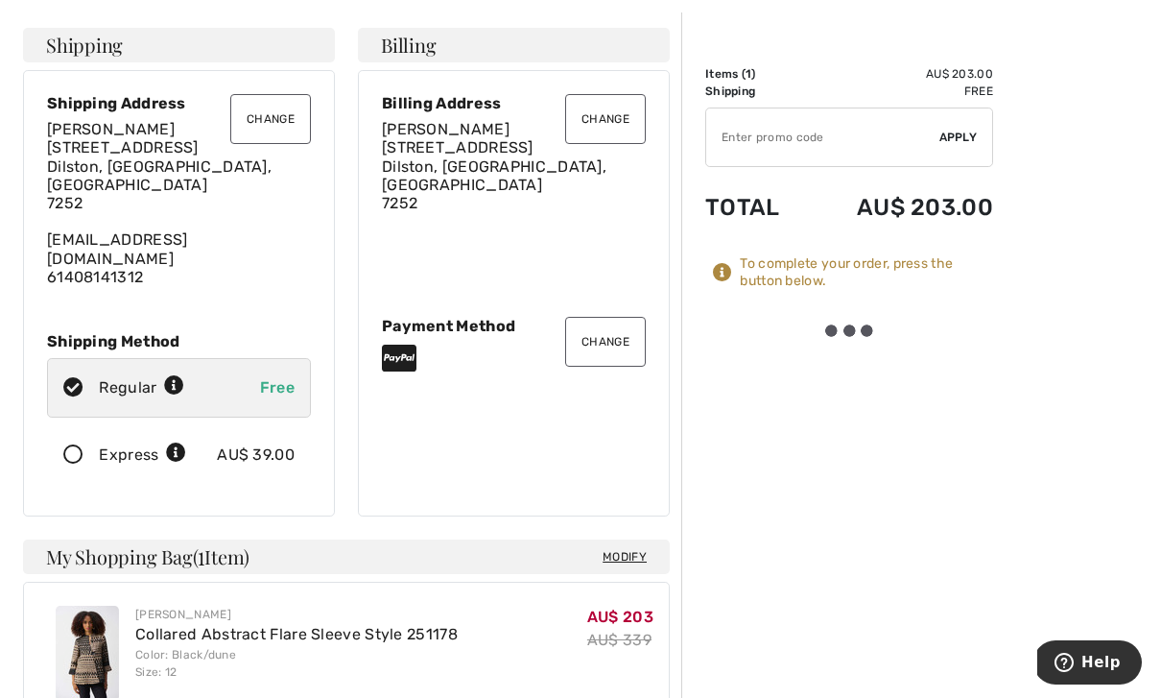
scroll to position [87, 0]
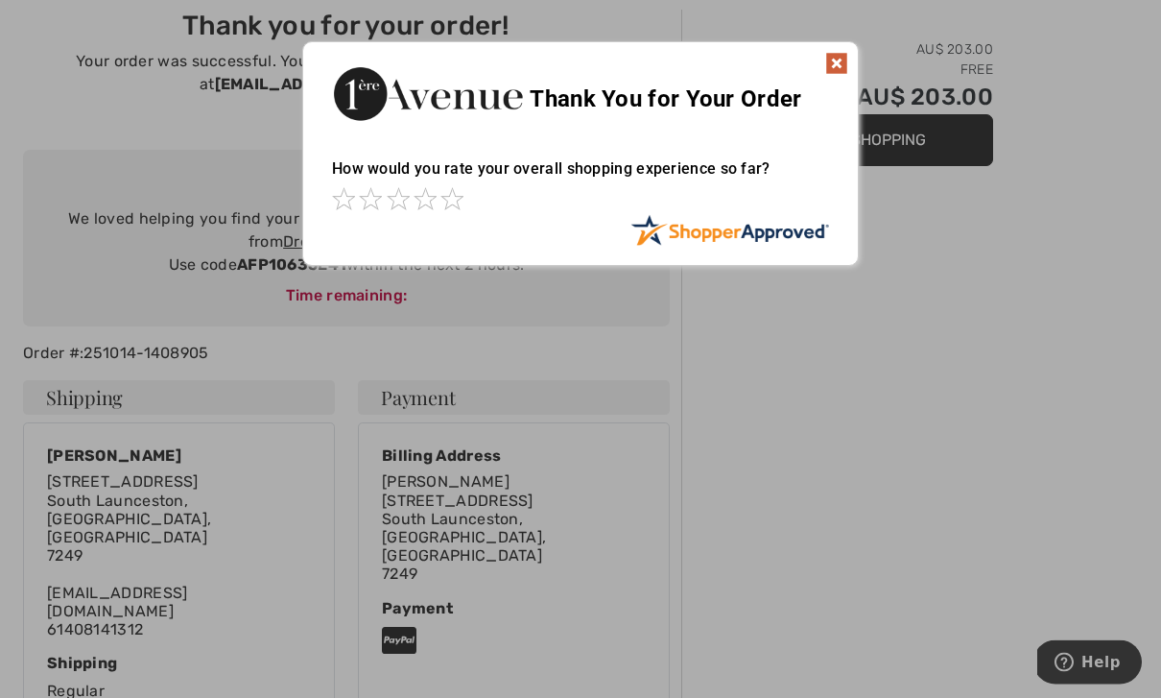
scroll to position [107, 0]
click at [833, 56] on img at bounding box center [836, 63] width 23 height 23
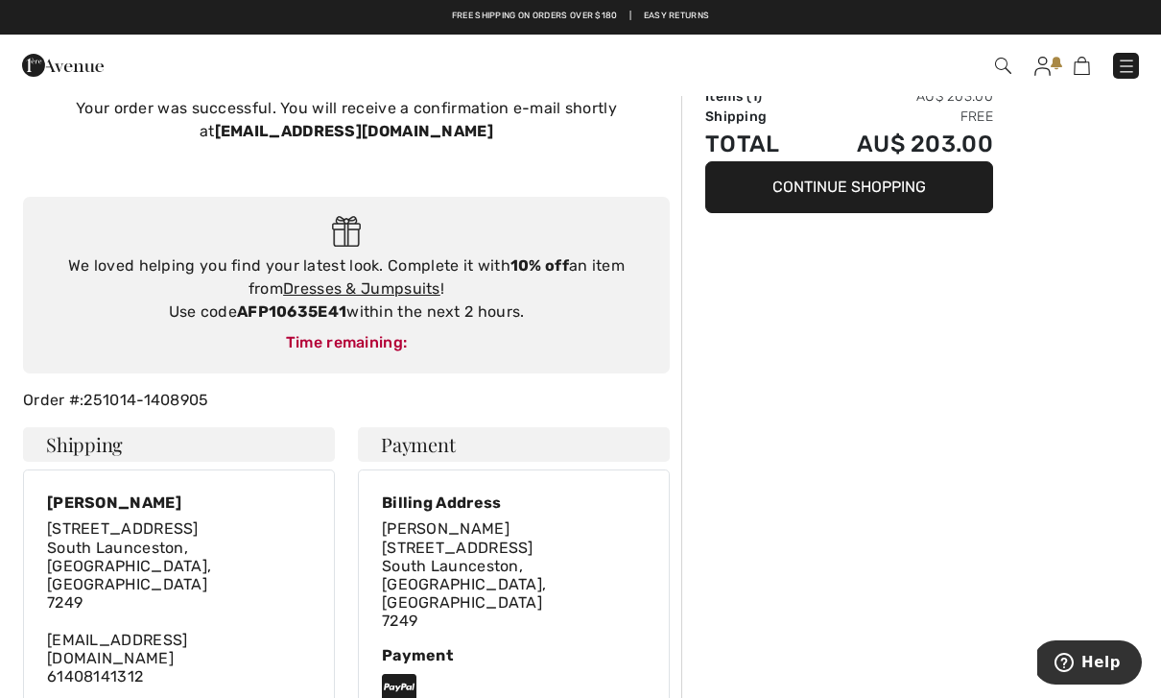
scroll to position [0, 0]
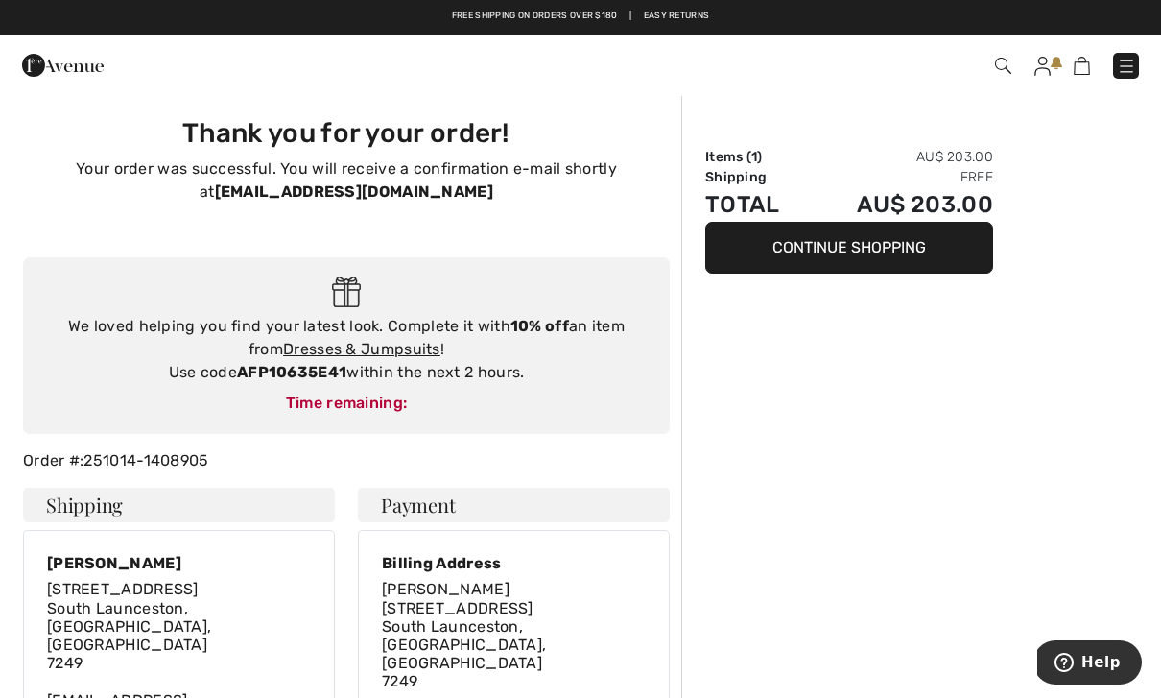
click at [898, 242] on button "Continue Shopping" at bounding box center [849, 248] width 288 height 52
click at [872, 249] on button "Continue Shopping" at bounding box center [849, 248] width 288 height 52
